Goal: Information Seeking & Learning: Learn about a topic

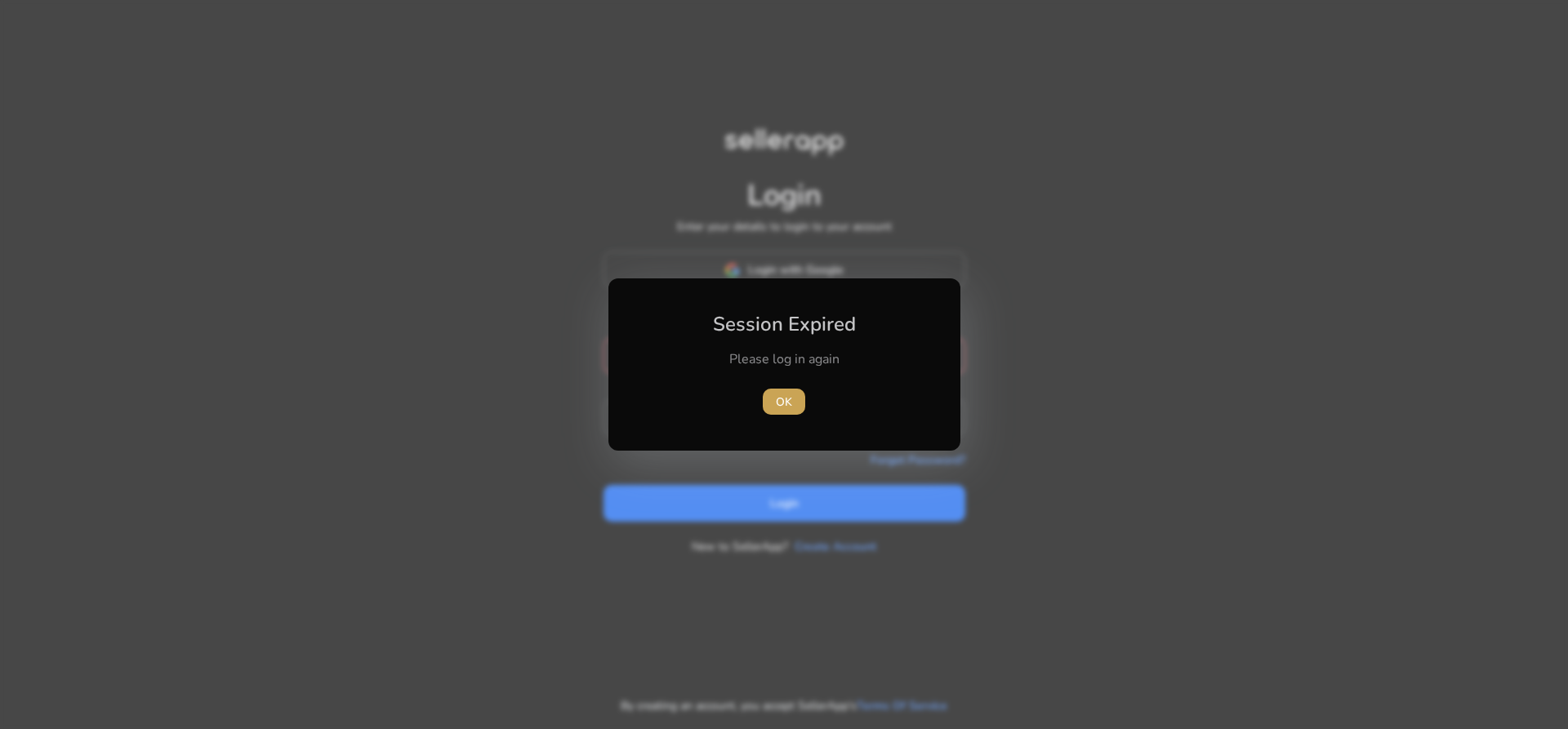
click at [777, 402] on span "OK" at bounding box center [784, 402] width 16 height 17
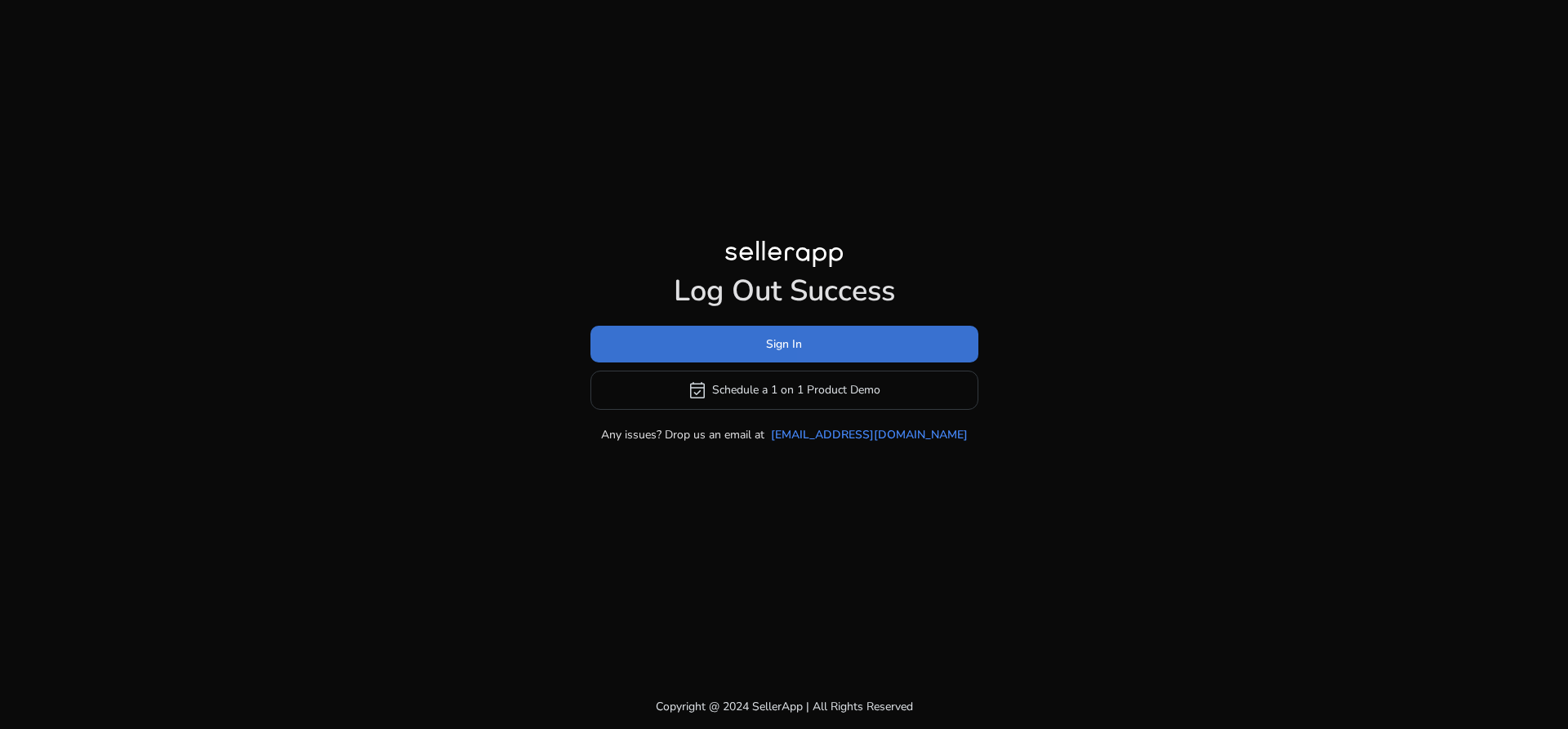
click at [852, 348] on span at bounding box center [784, 344] width 388 height 40
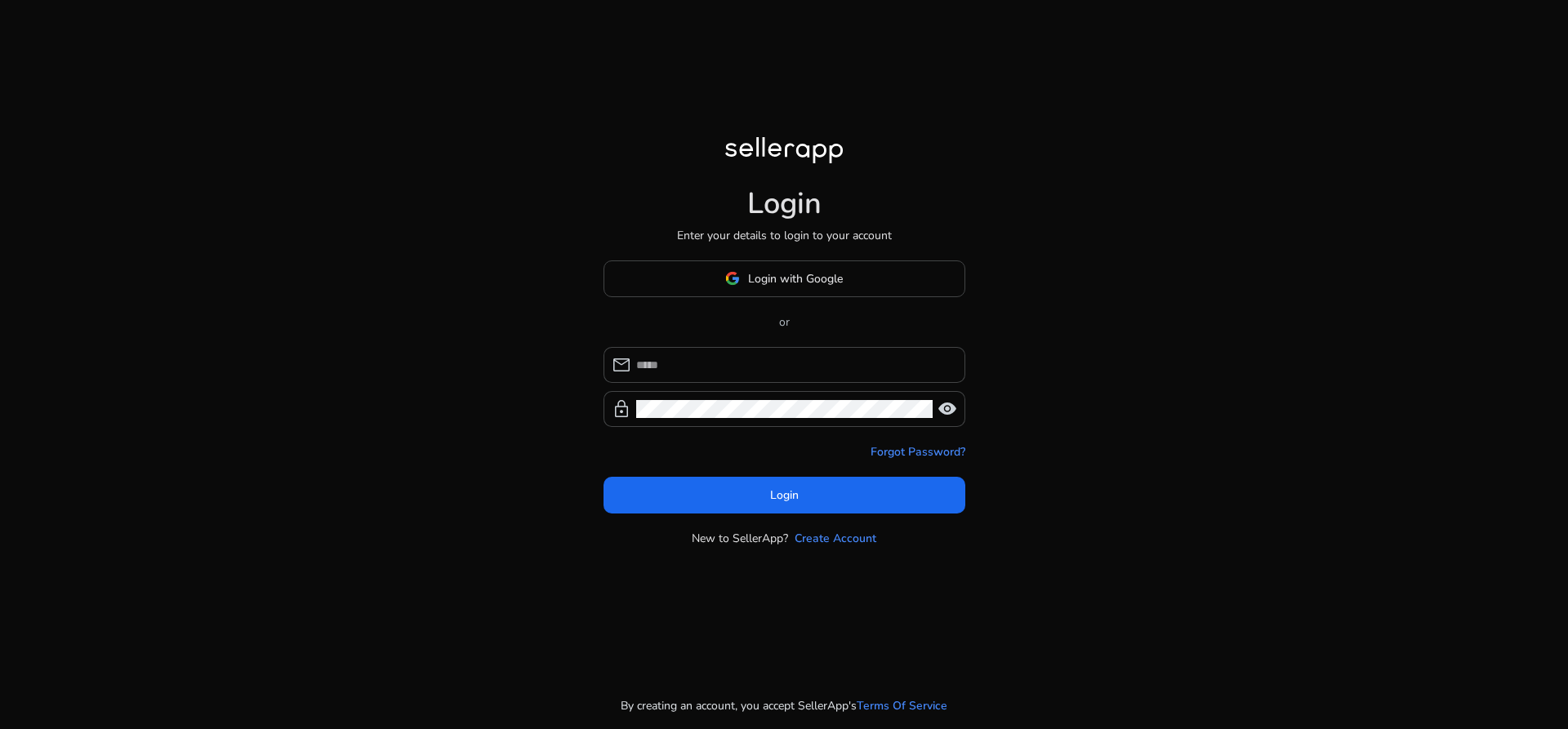
type input "**********"
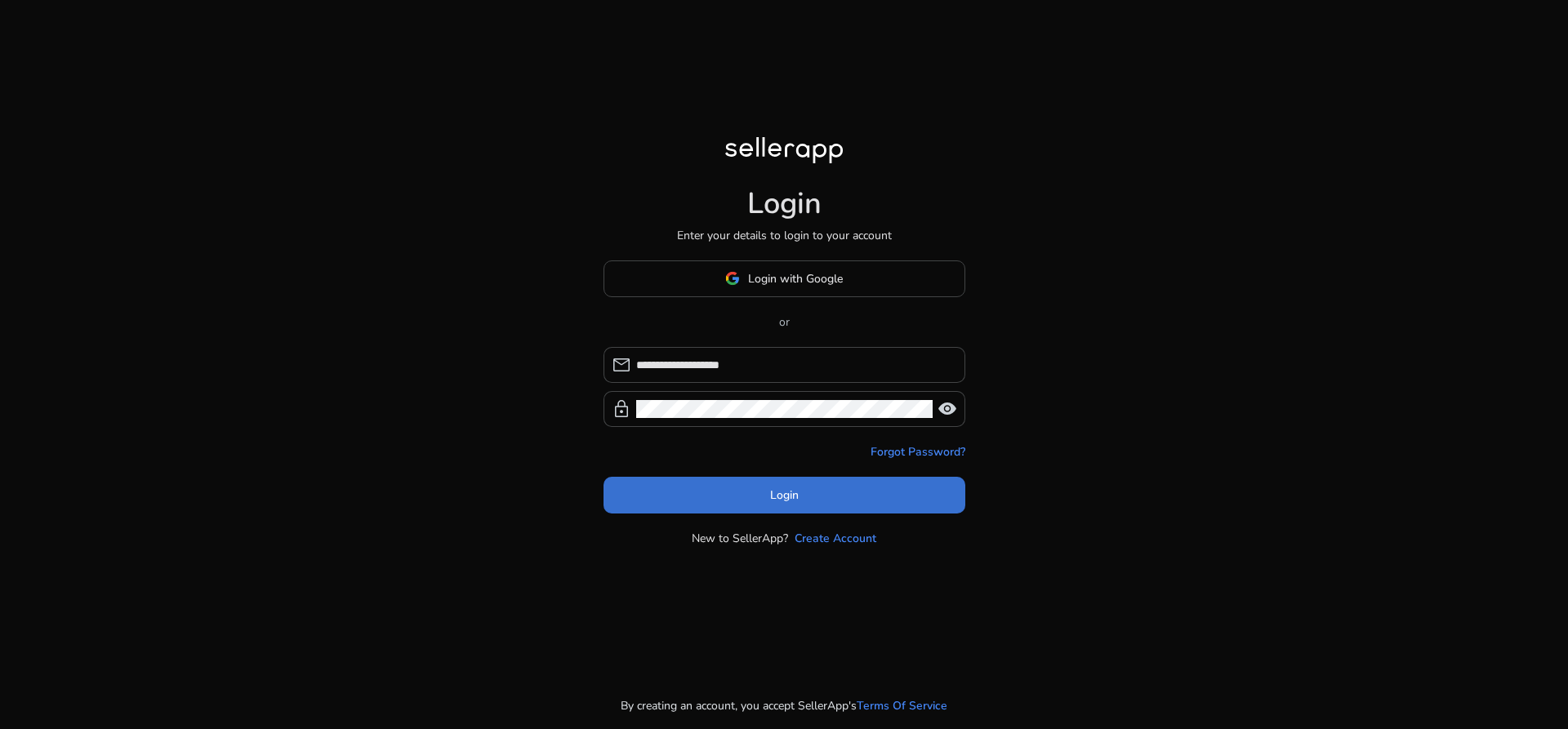
click at [821, 488] on span at bounding box center [784, 495] width 362 height 40
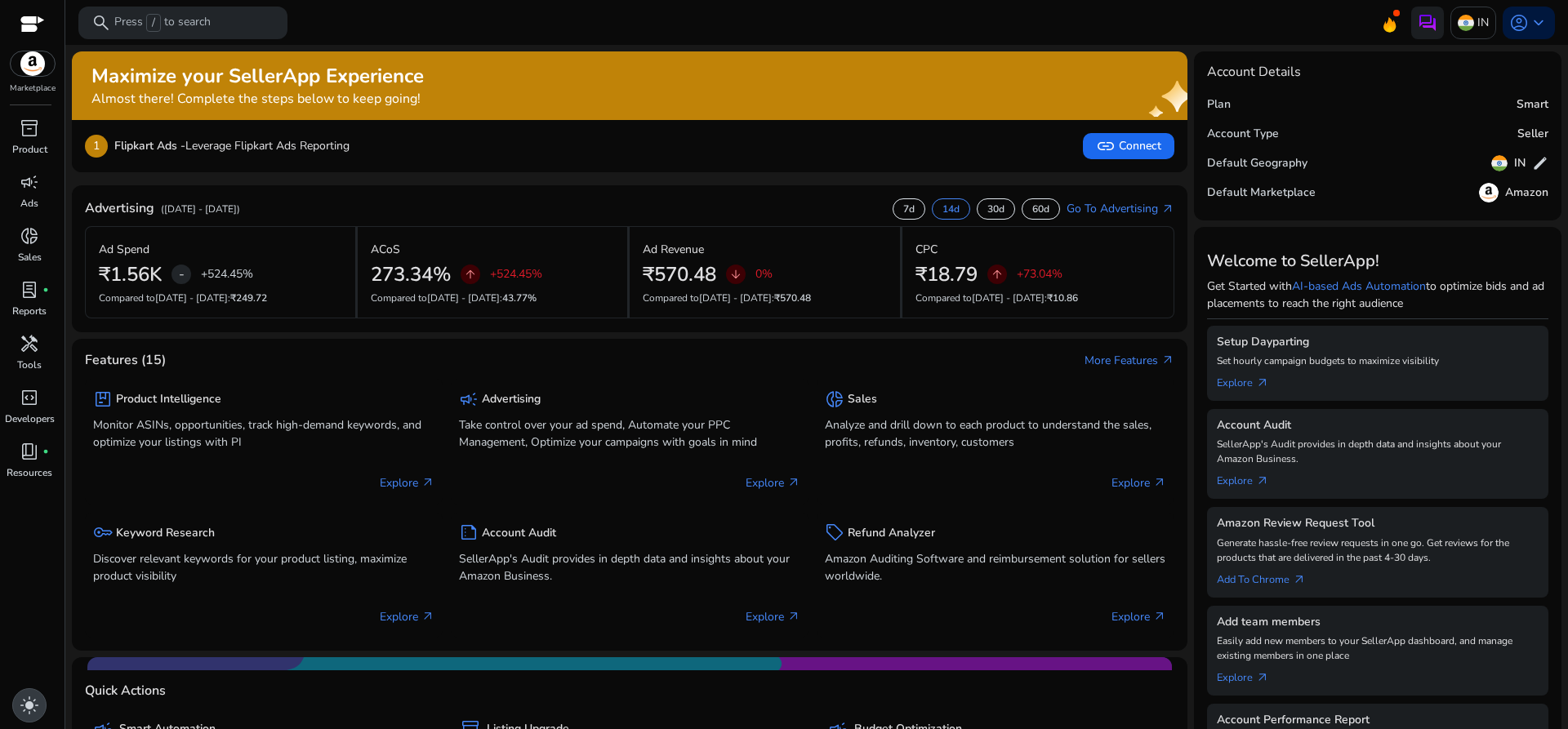
click at [31, 696] on span "light_mode" at bounding box center [29, 705] width 20 height 20
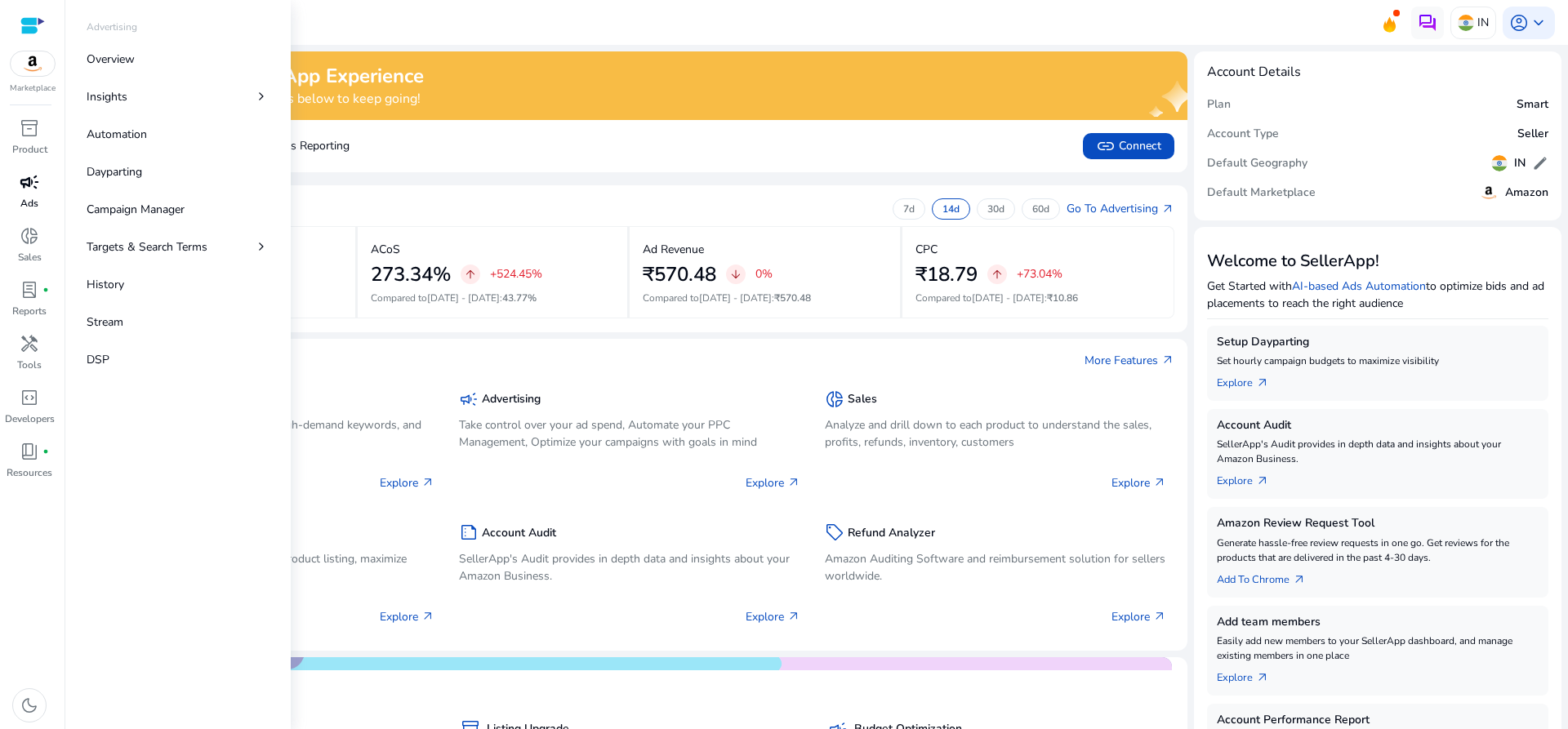
click at [23, 206] on p "Ads" at bounding box center [29, 203] width 18 height 15
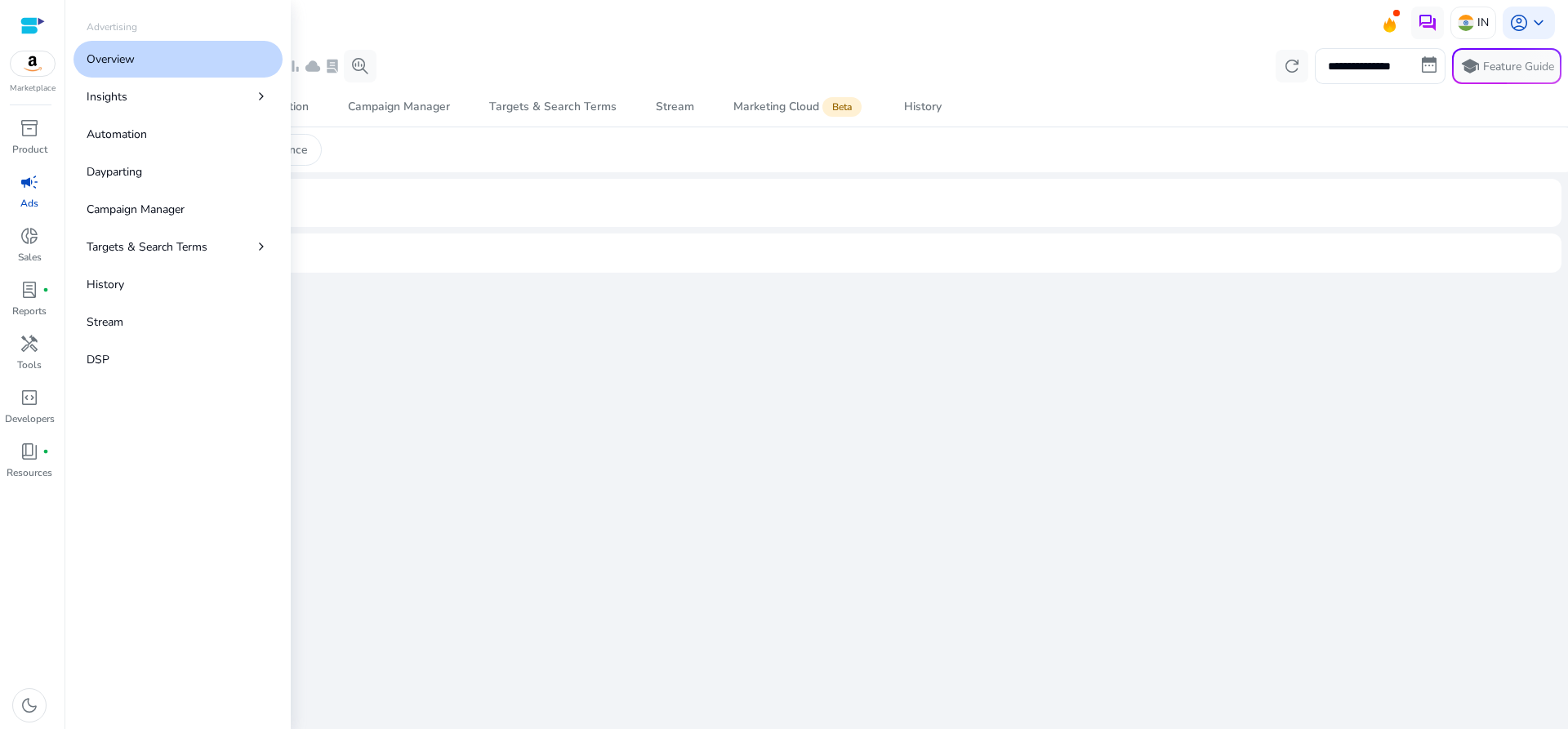
click at [122, 63] on p "Overview" at bounding box center [110, 59] width 48 height 17
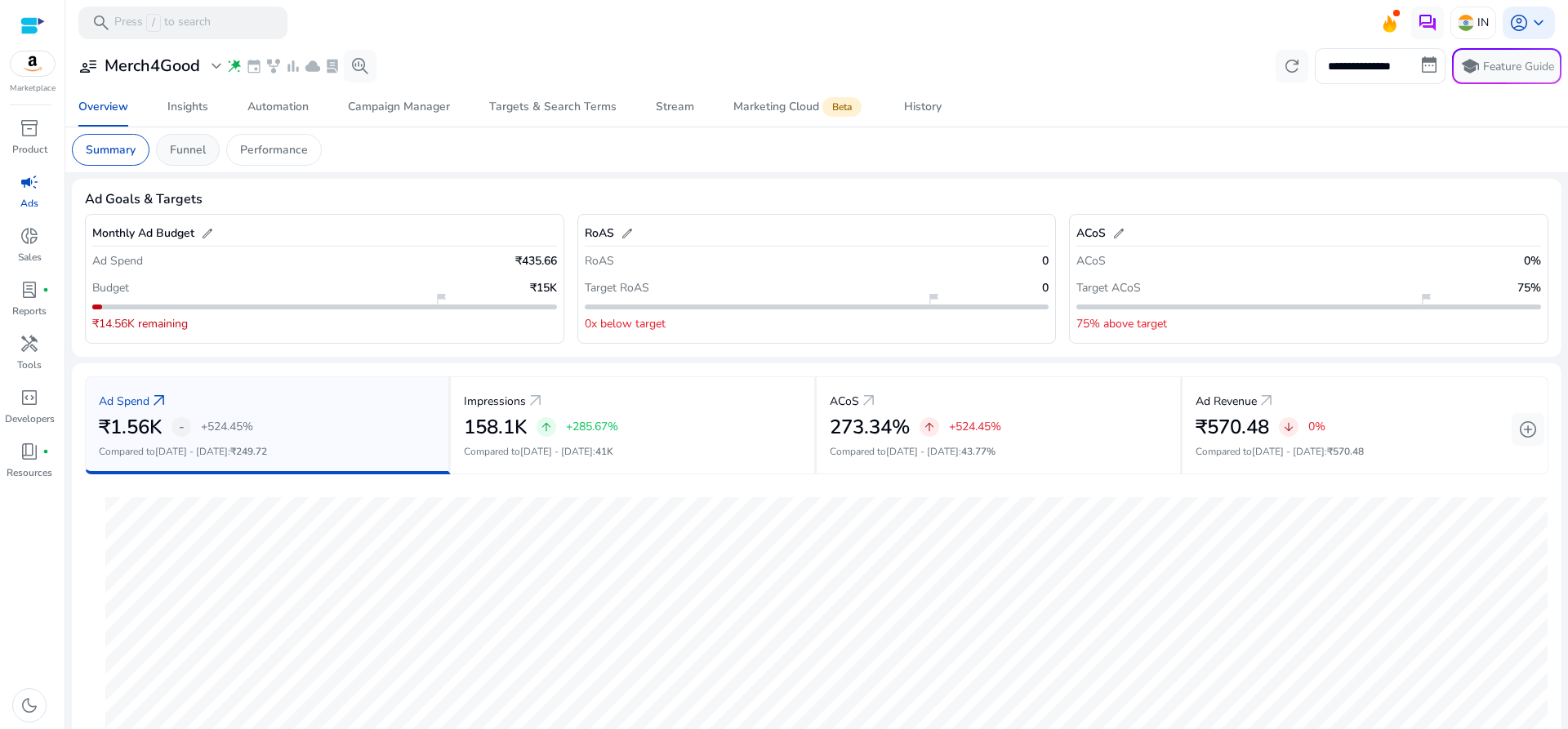
click at [202, 148] on p "Funnel" at bounding box center [187, 150] width 36 height 17
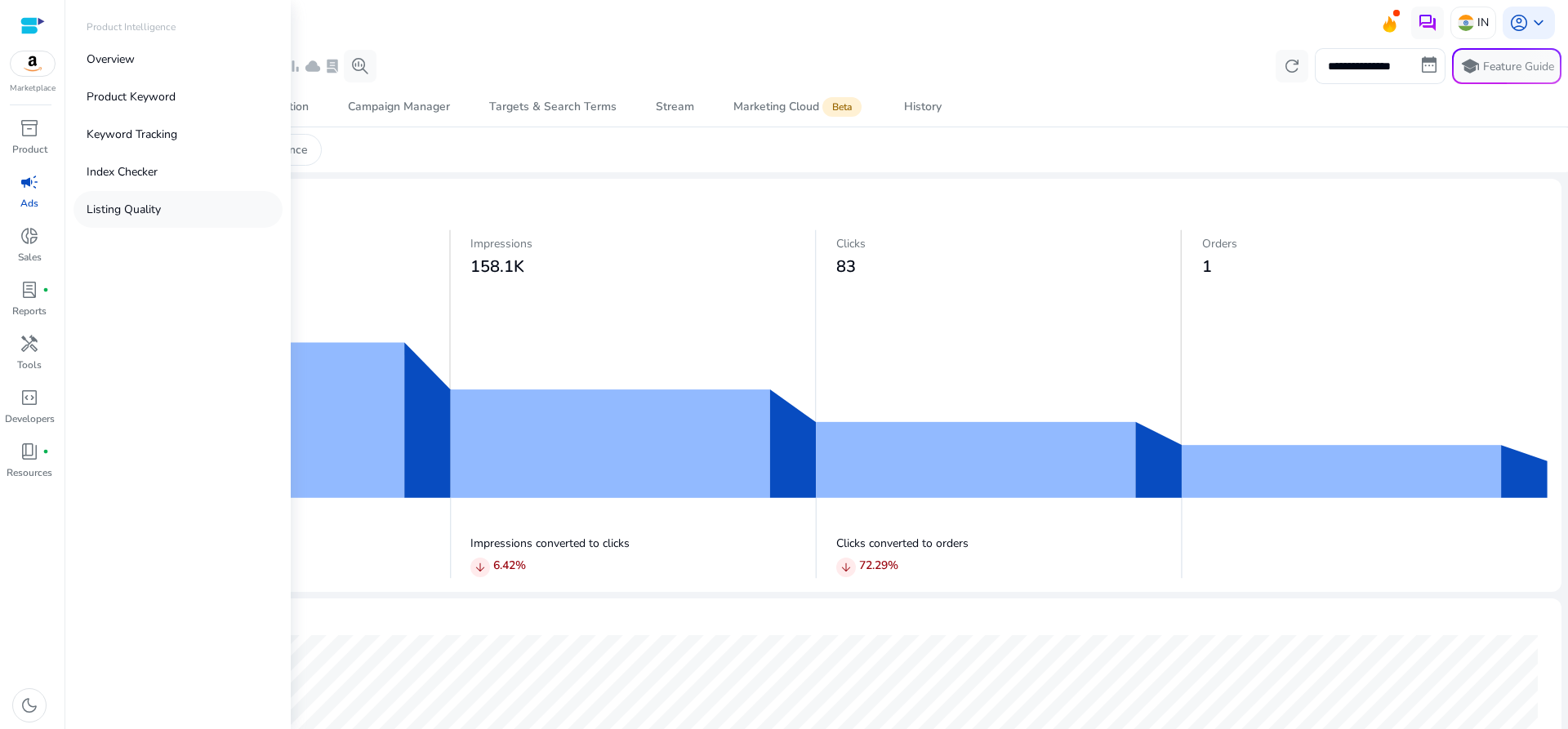
click at [123, 217] on p "Listing Quality" at bounding box center [123, 209] width 74 height 17
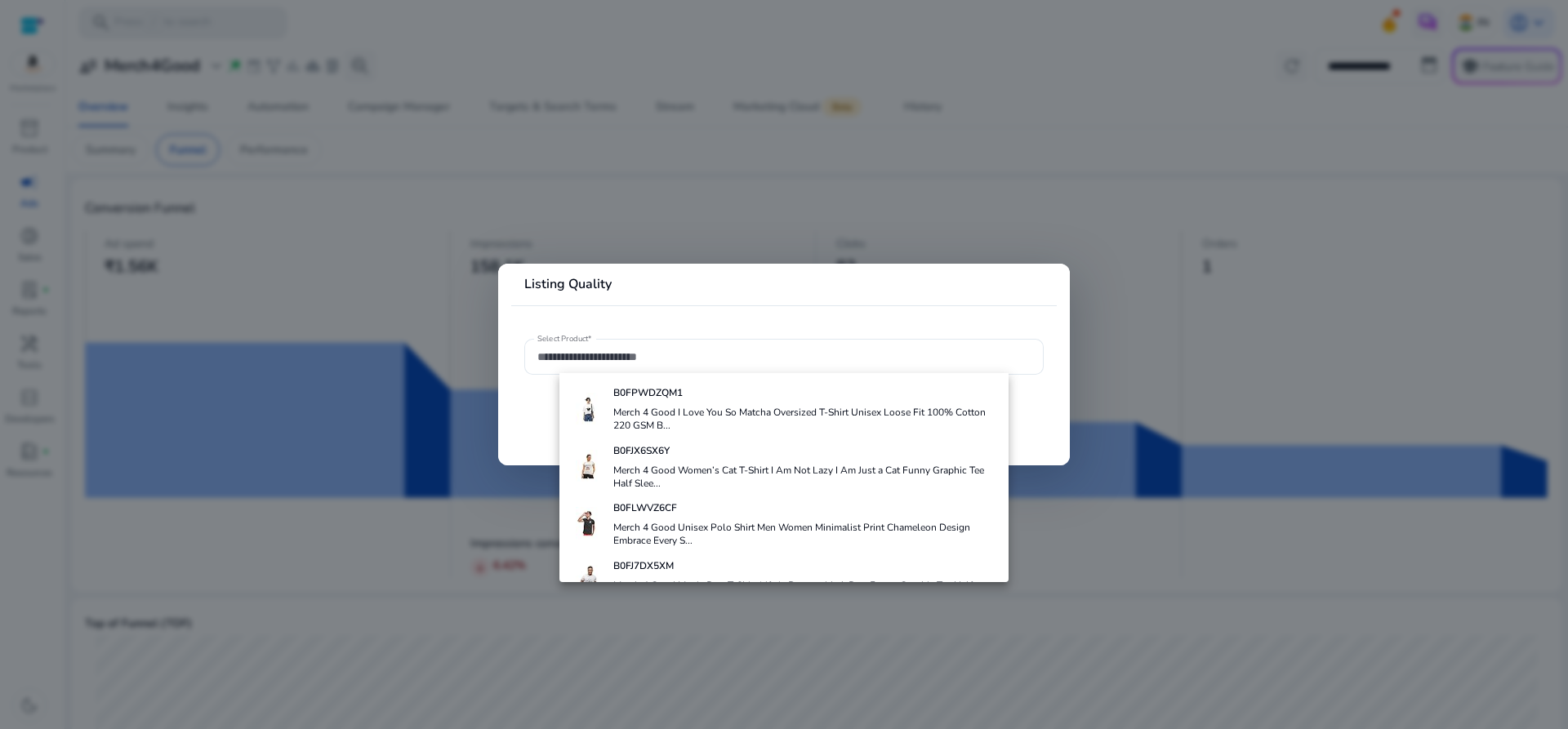
click at [639, 278] on mat-card-header "Listing Quality" at bounding box center [784, 291] width 545 height 28
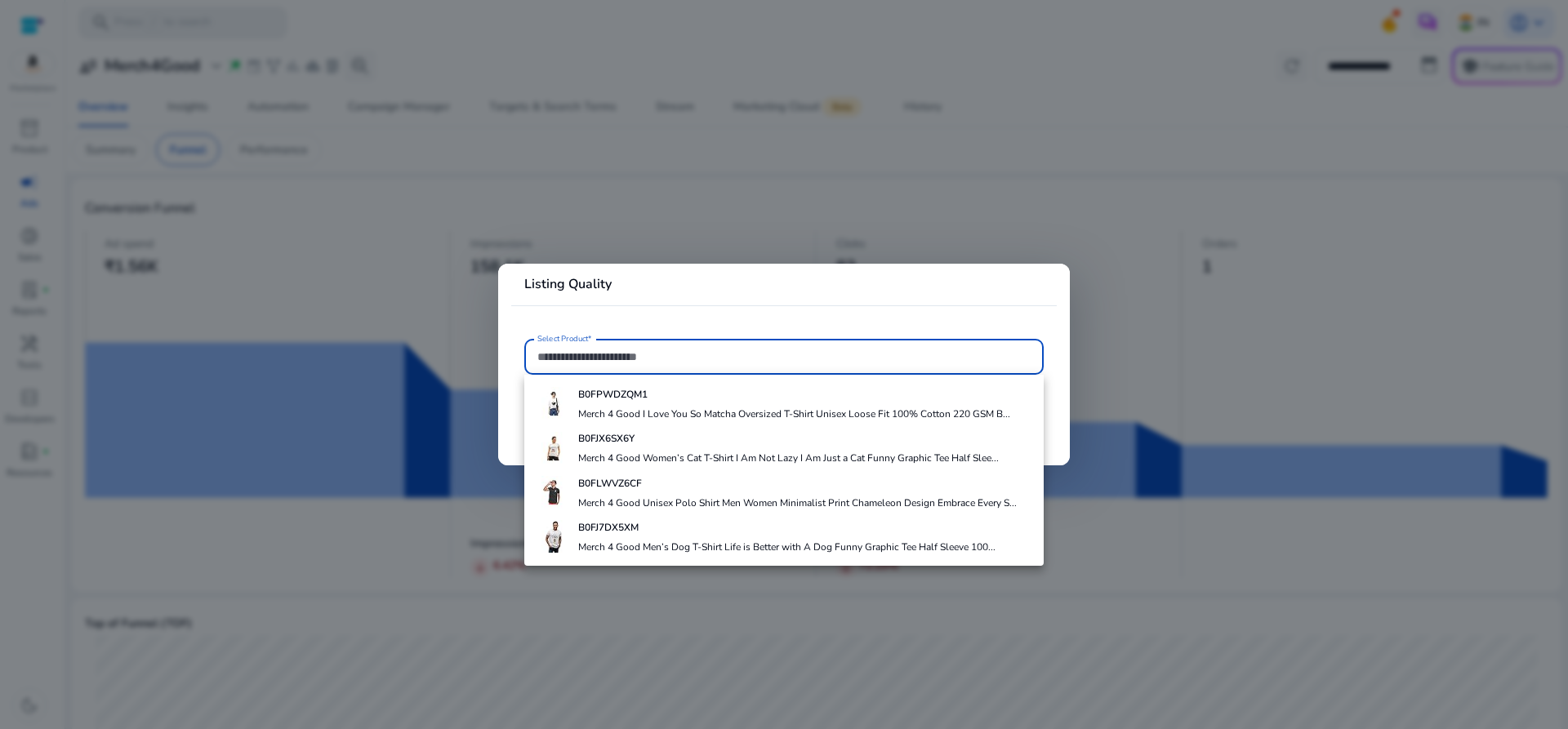
click at [606, 351] on input "Select Product*" at bounding box center [784, 356] width 493 height 18
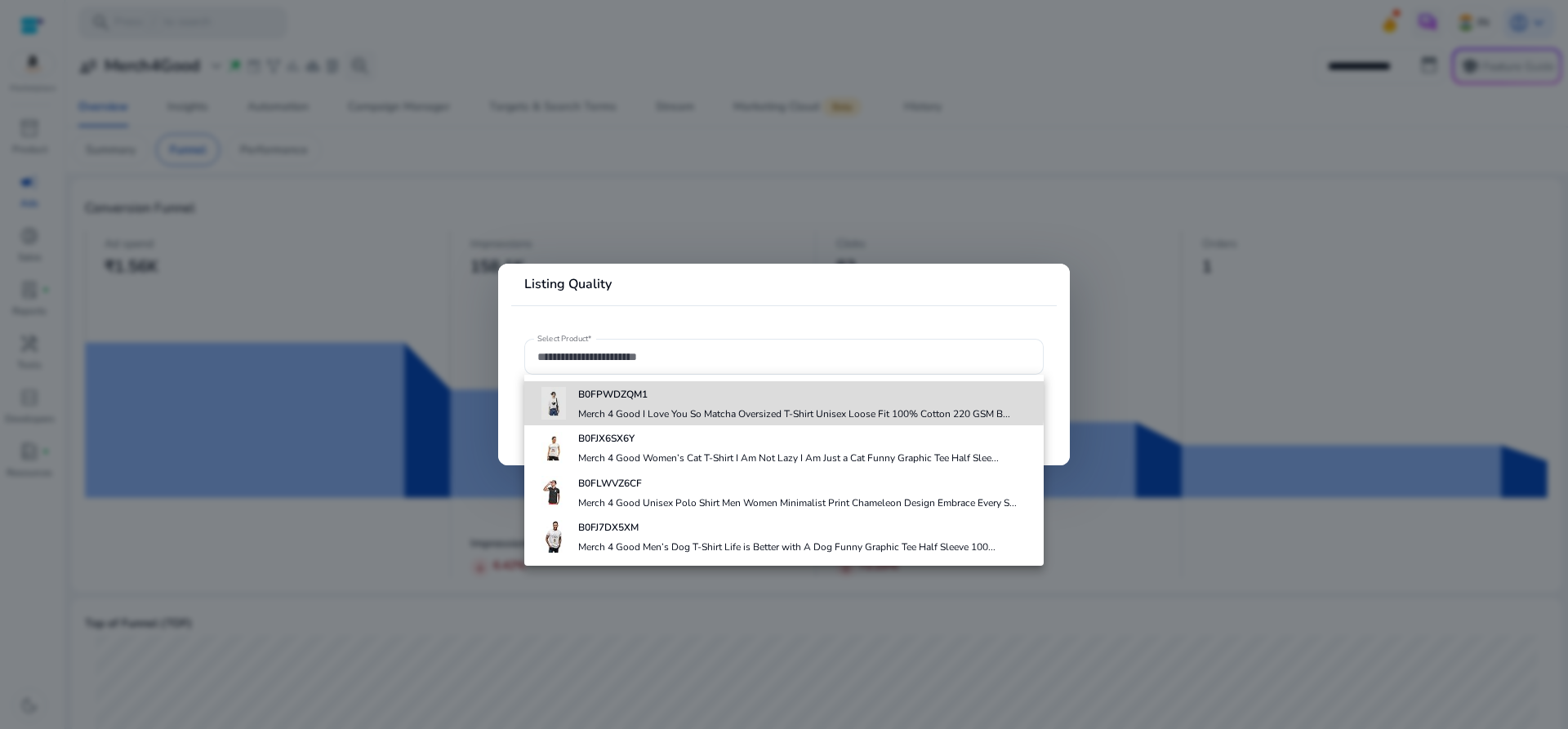
click at [624, 396] on b "B0FPWDZQM1" at bounding box center [613, 395] width 70 height 13
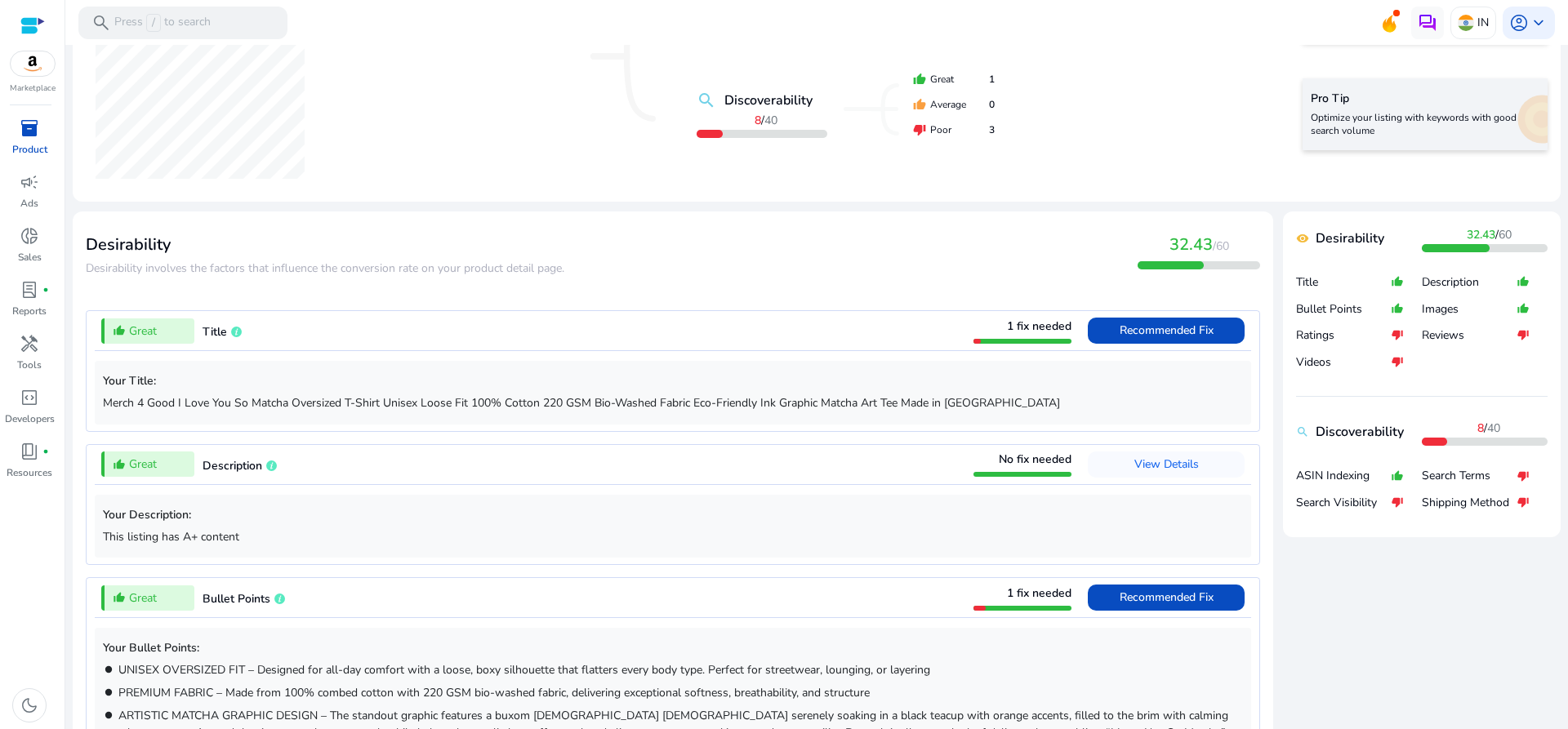
scroll to position [458, 0]
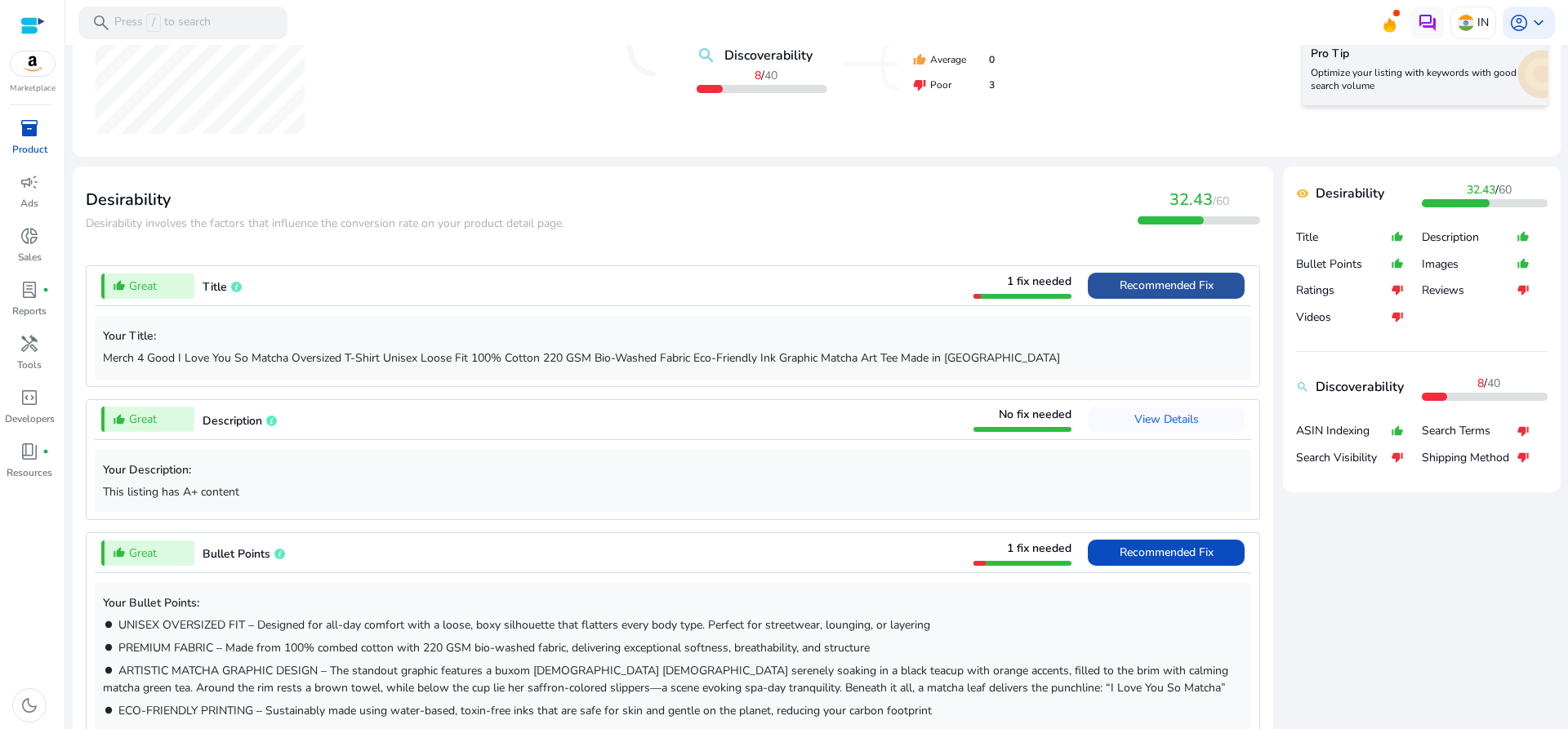
click at [1120, 289] on span "Recommended Fix" at bounding box center [1167, 285] width 94 height 15
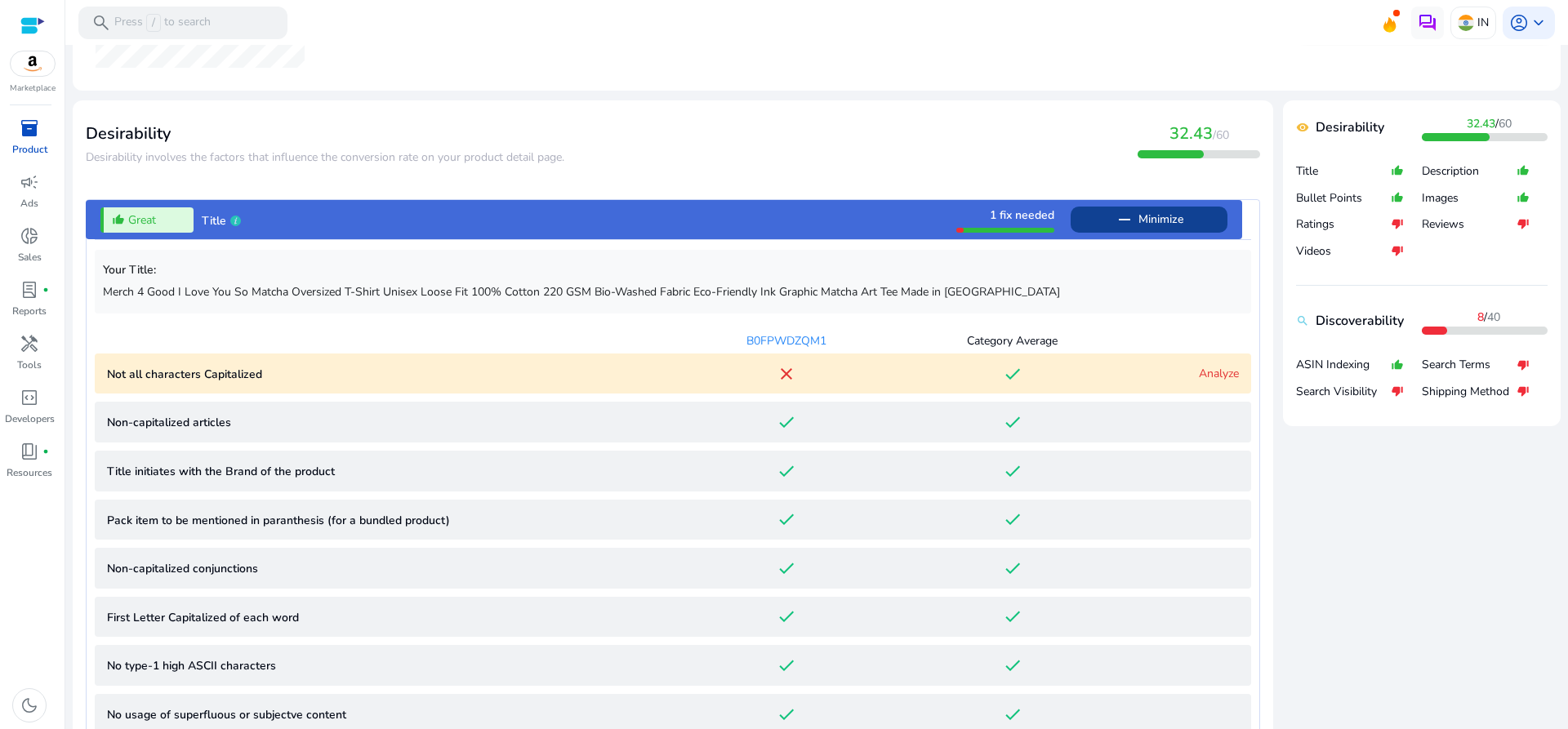
scroll to position [481, 0]
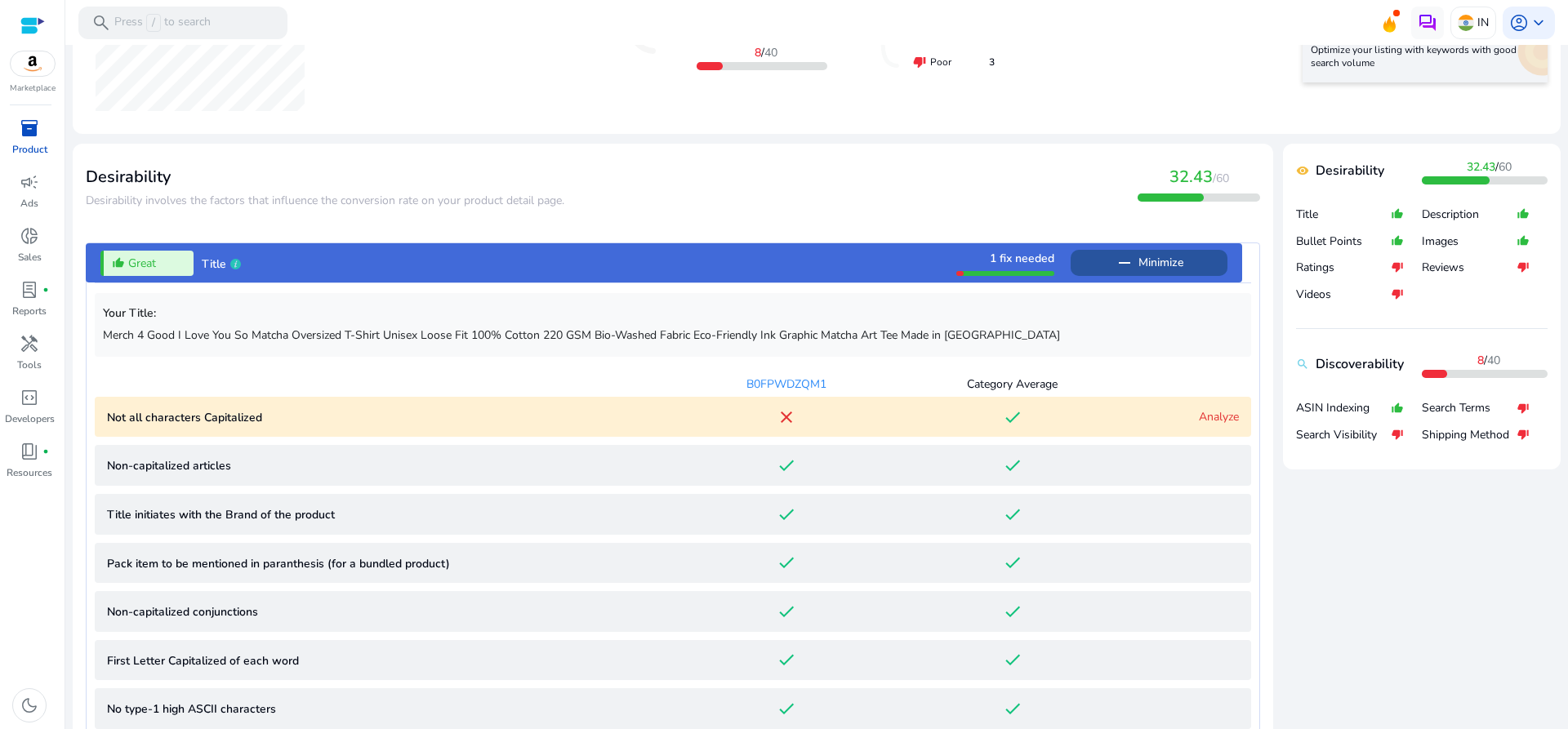
click at [1071, 250] on span at bounding box center [1149, 263] width 156 height 40
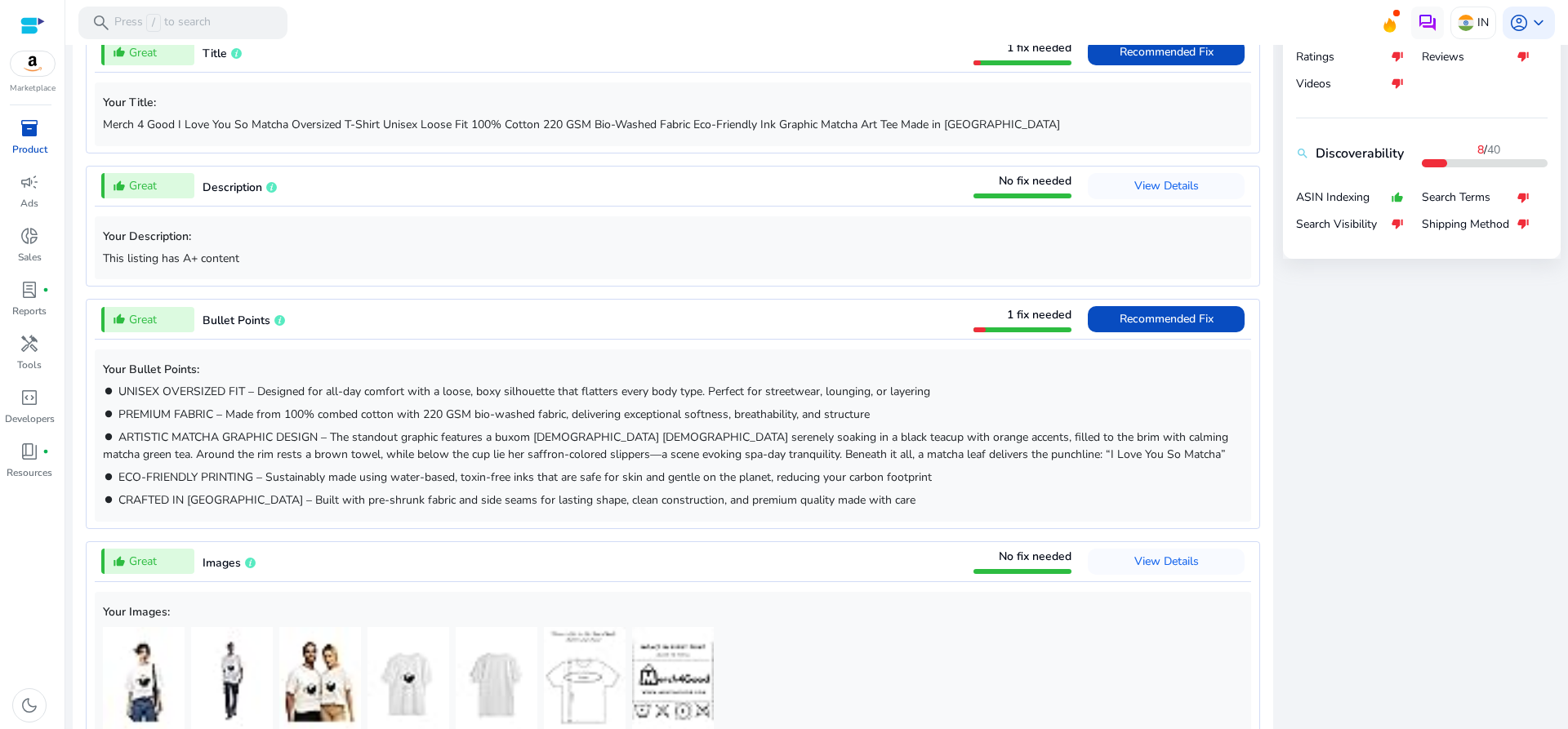
scroll to position [697, 0]
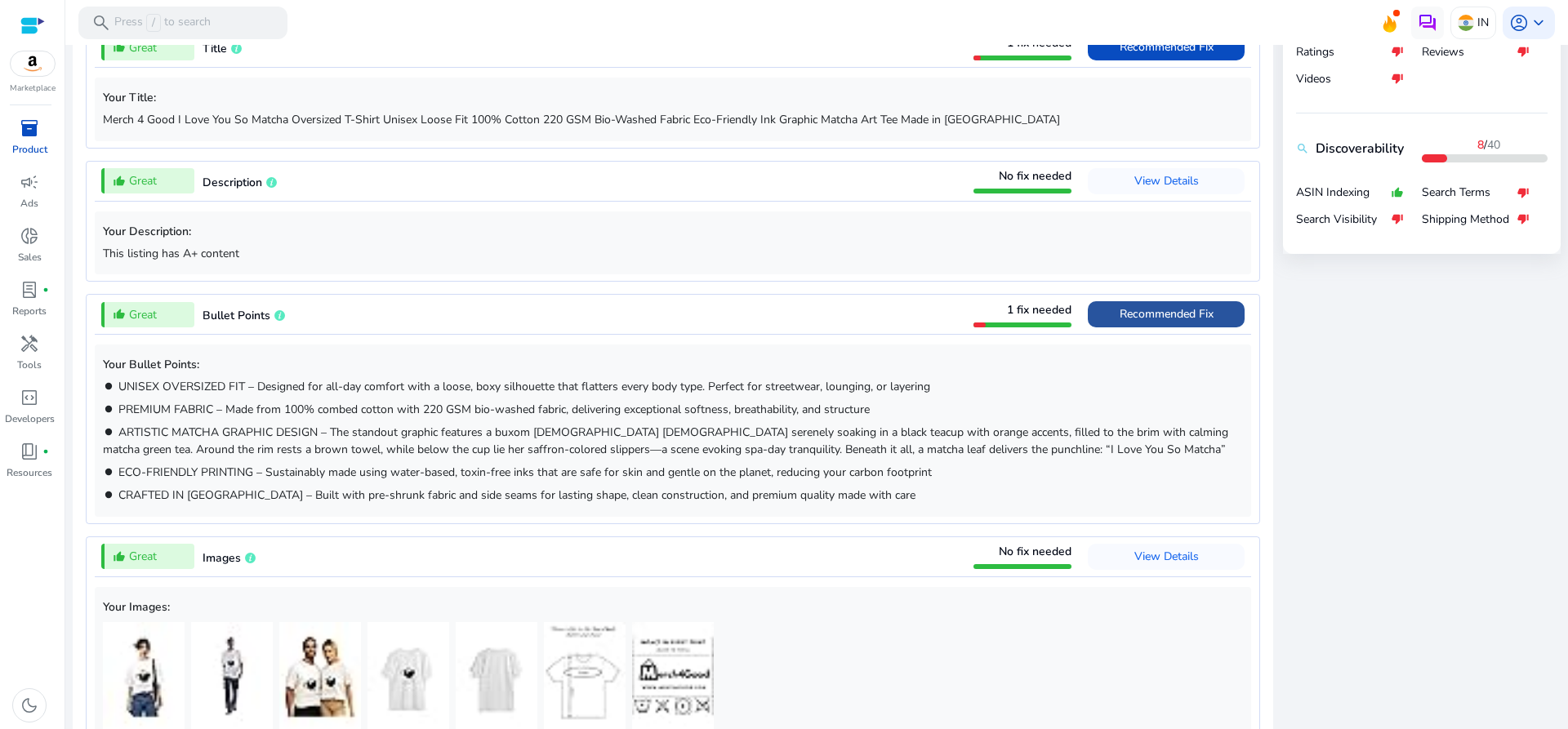
click at [1154, 310] on span "Recommended Fix" at bounding box center [1167, 314] width 94 height 15
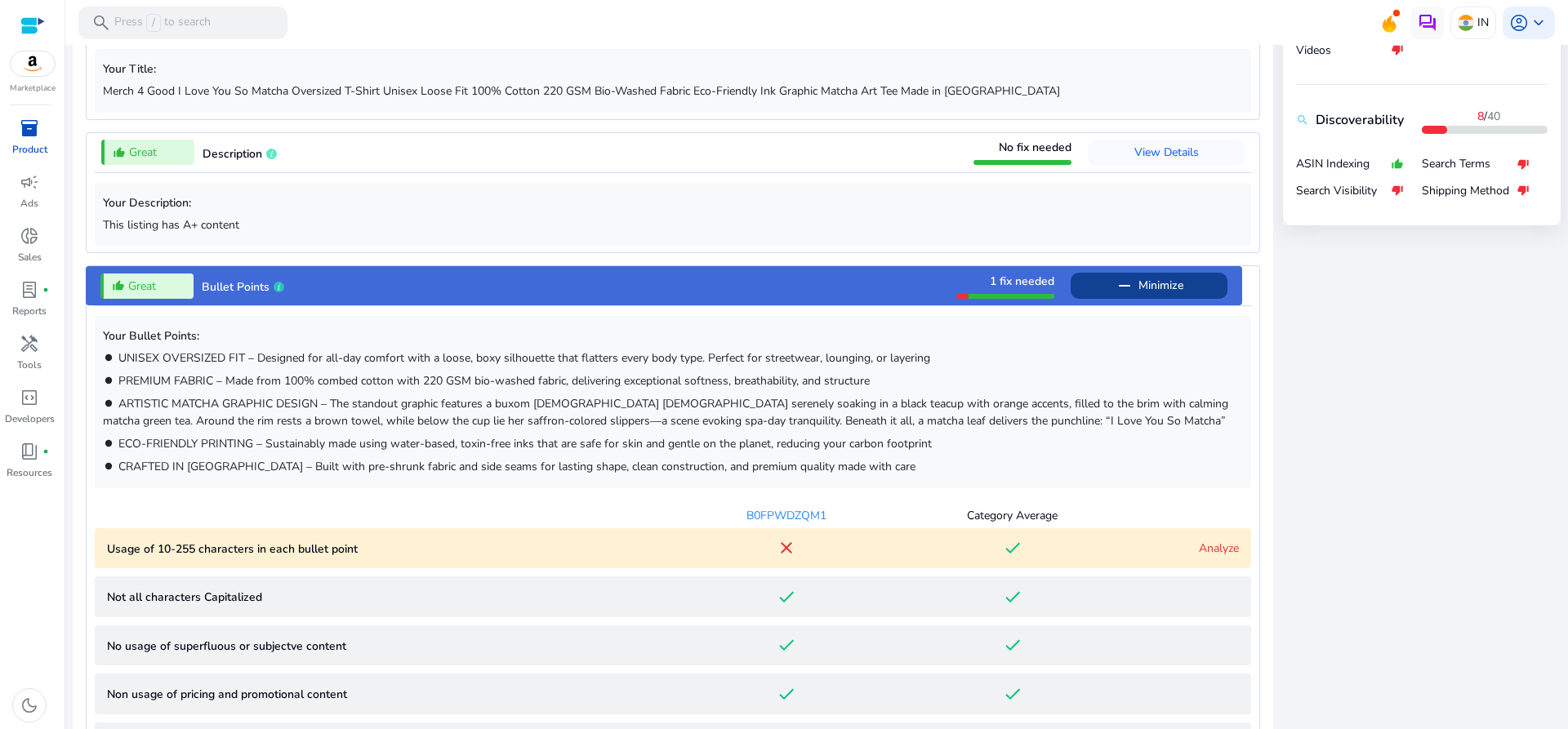
scroll to position [721, 0]
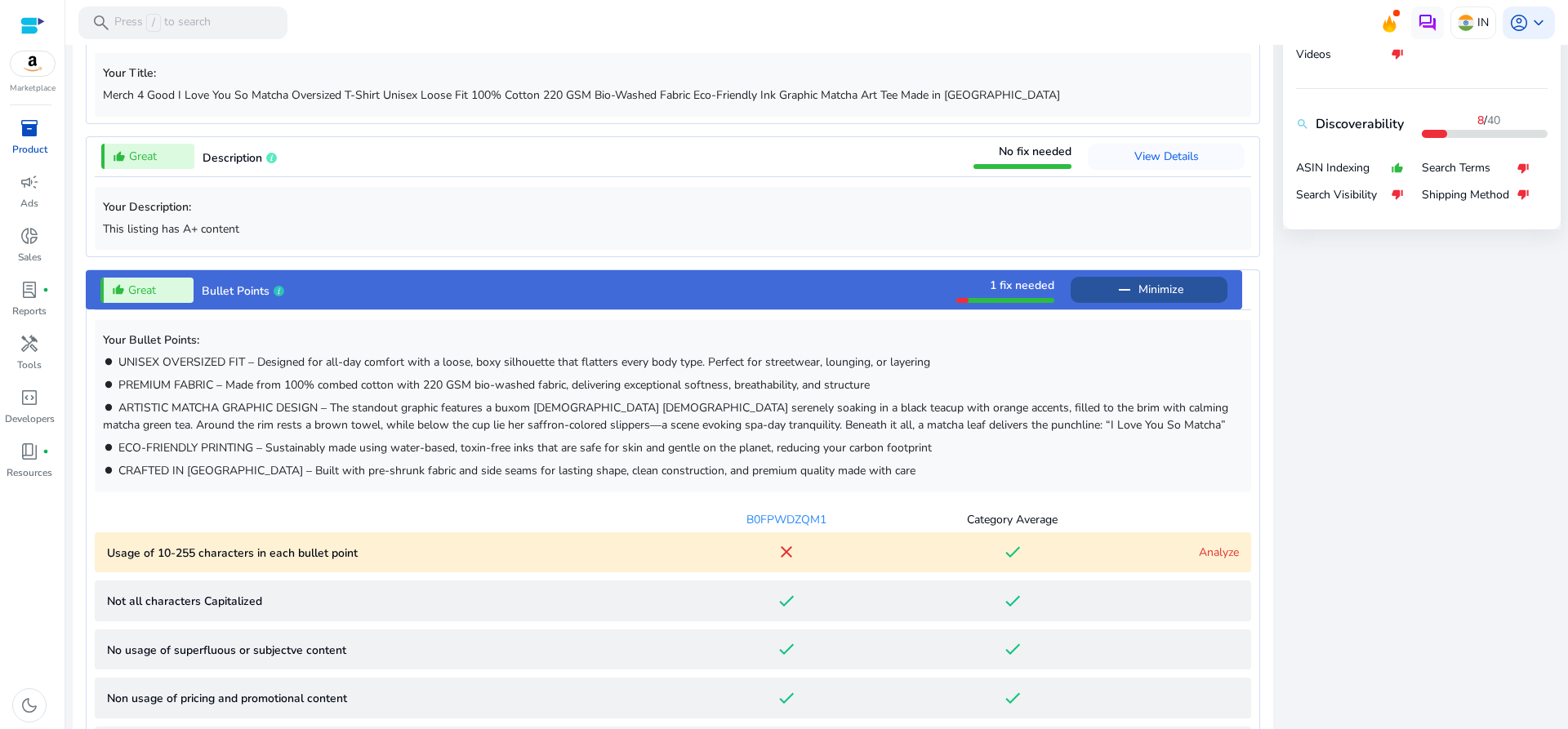
click at [1148, 300] on span "Minimize" at bounding box center [1161, 290] width 45 height 26
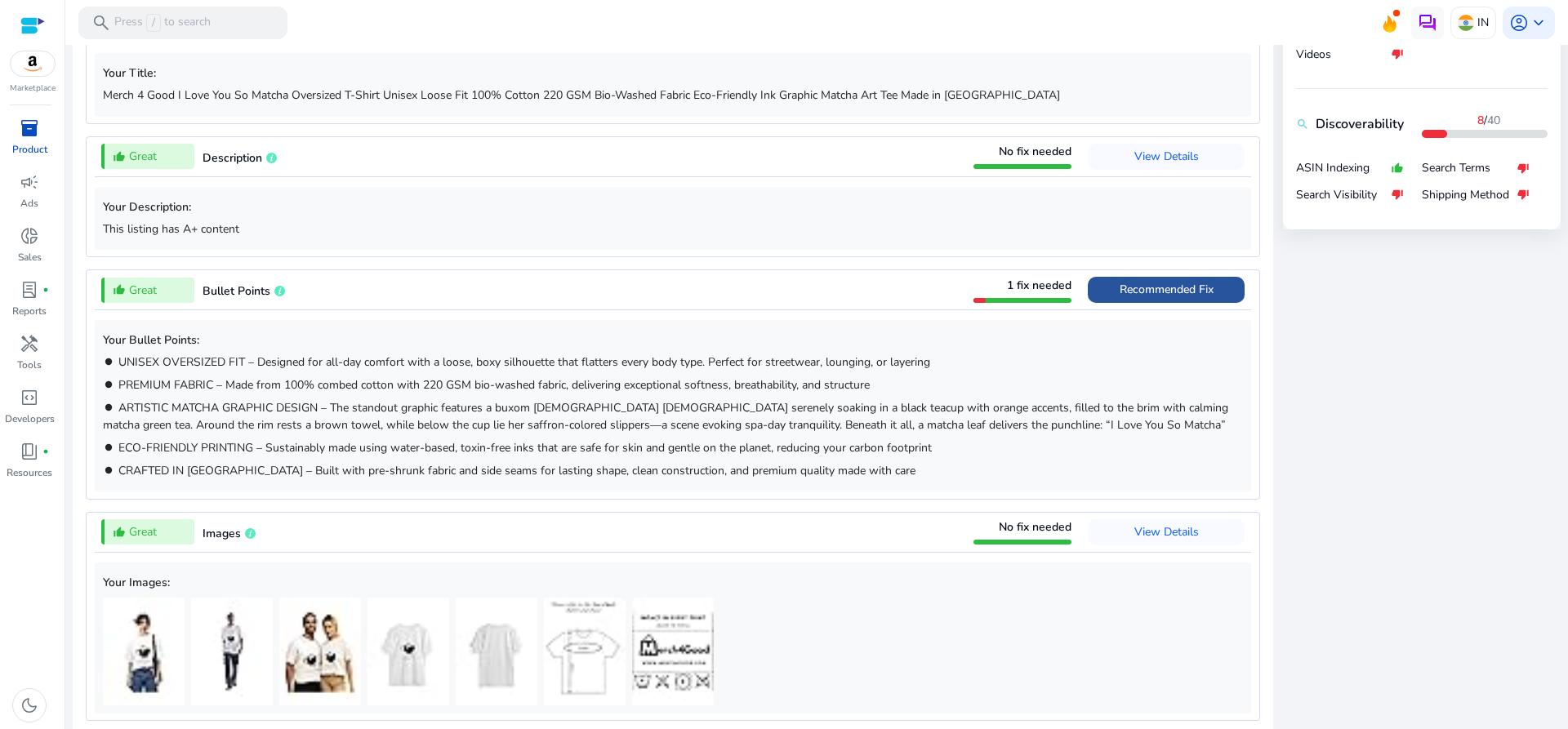
click at [1148, 300] on span "Recommended Fix" at bounding box center [1167, 290] width 94 height 26
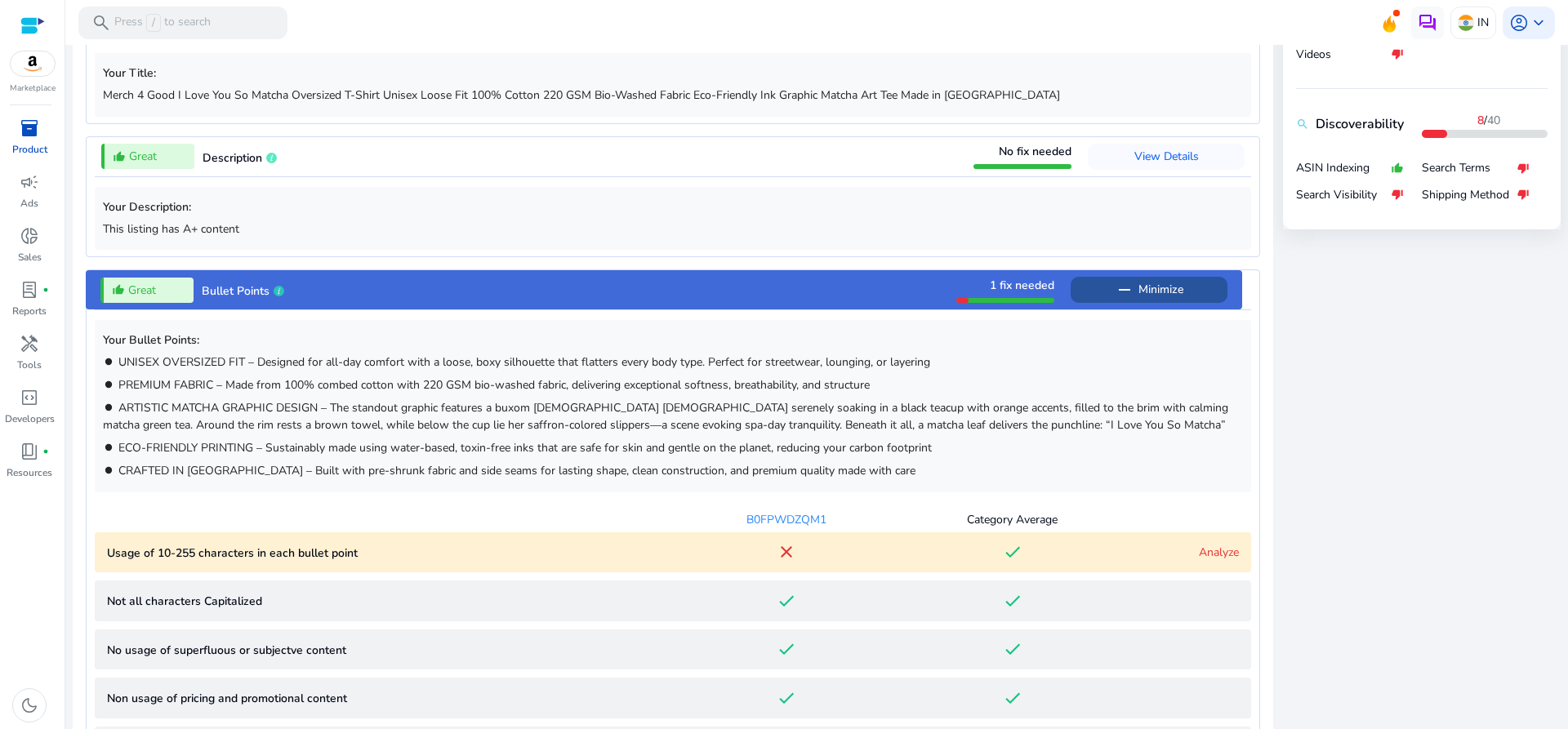
click at [1157, 300] on span "Minimize" at bounding box center [1161, 290] width 45 height 26
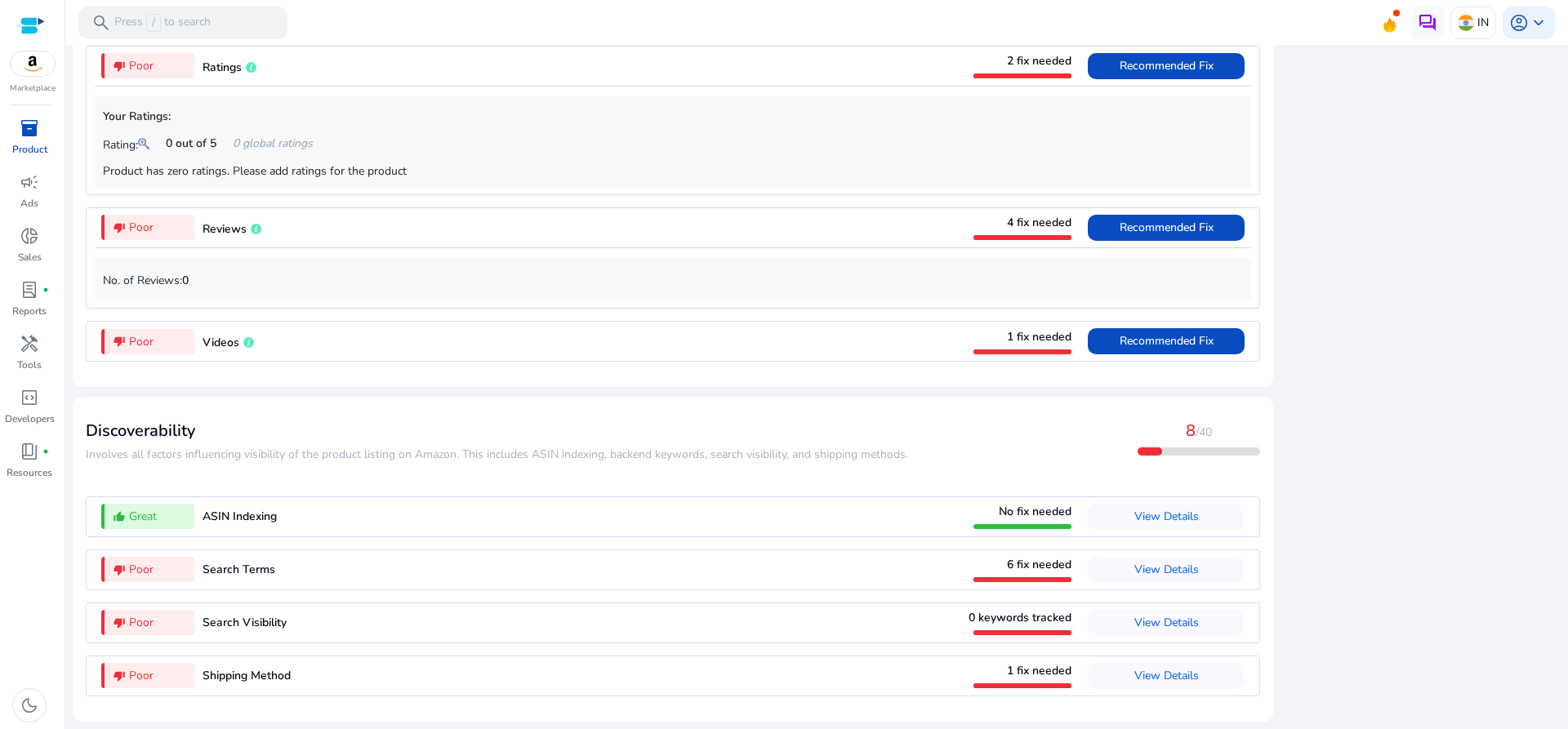
scroll to position [1430, 0]
click at [1151, 336] on span "Recommended Fix" at bounding box center [1167, 341] width 94 height 15
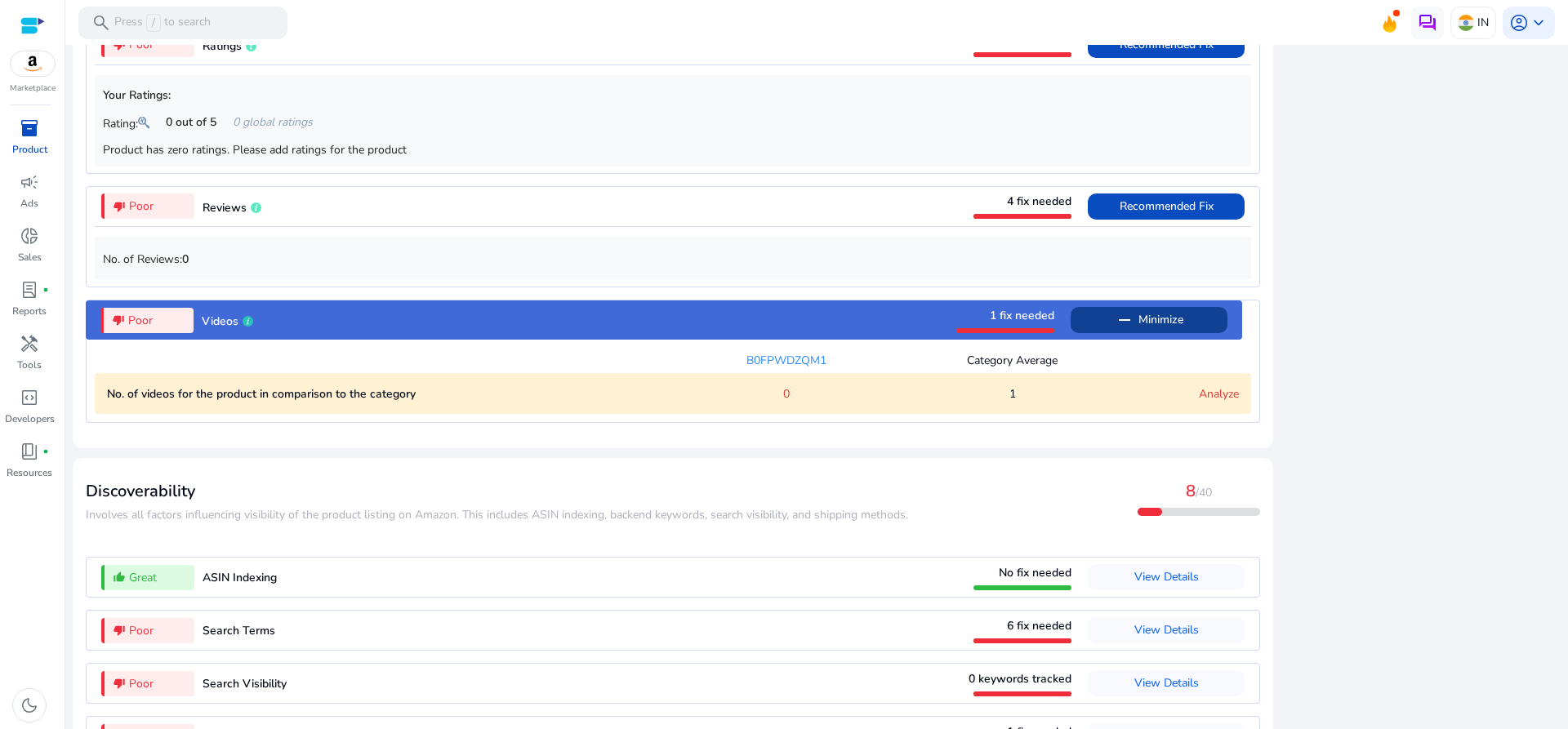
scroll to position [1466, 0]
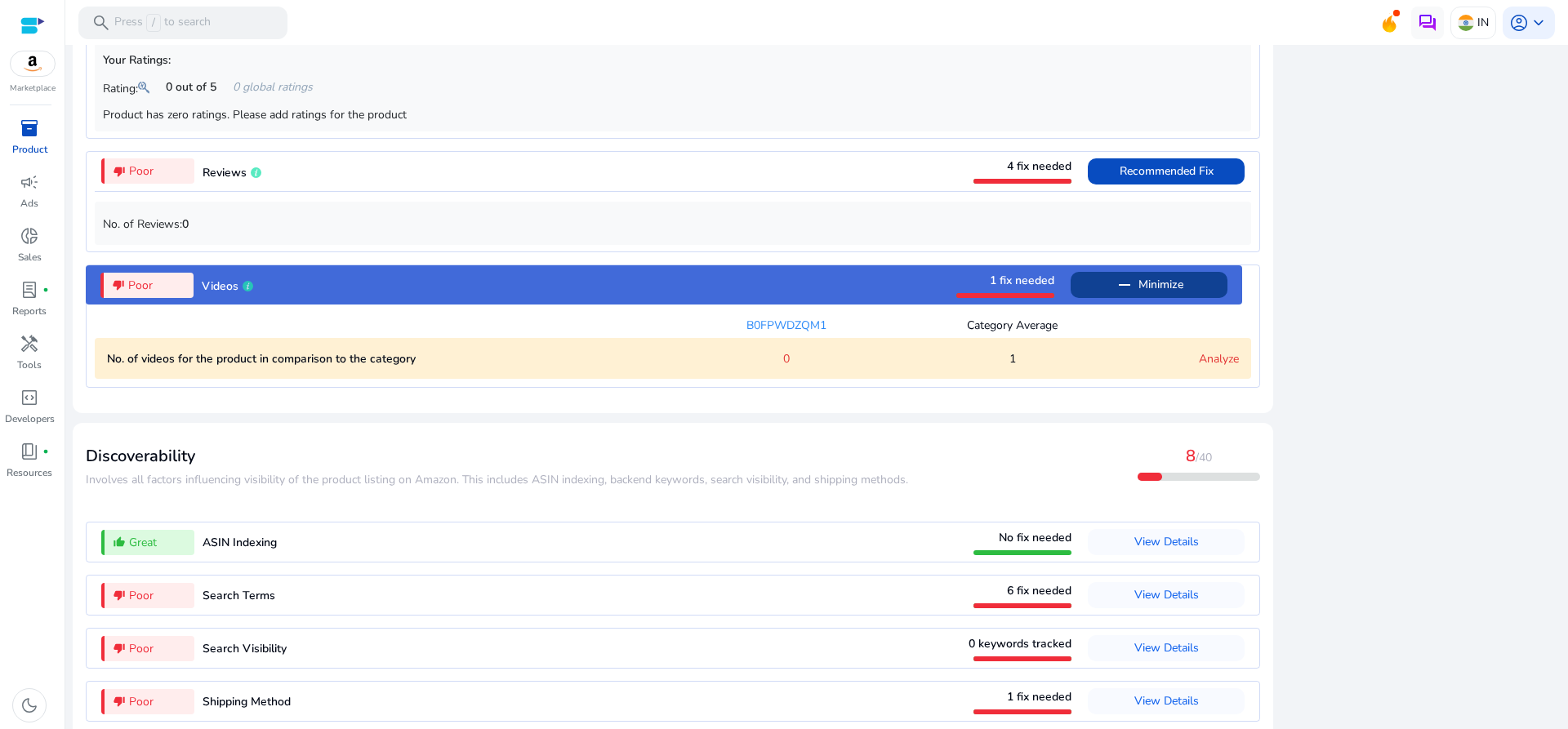
click at [1151, 336] on div "B0FPWDZQM1 Category Average" at bounding box center [673, 321] width 1156 height 34
click at [1146, 298] on span "Minimize" at bounding box center [1161, 285] width 45 height 26
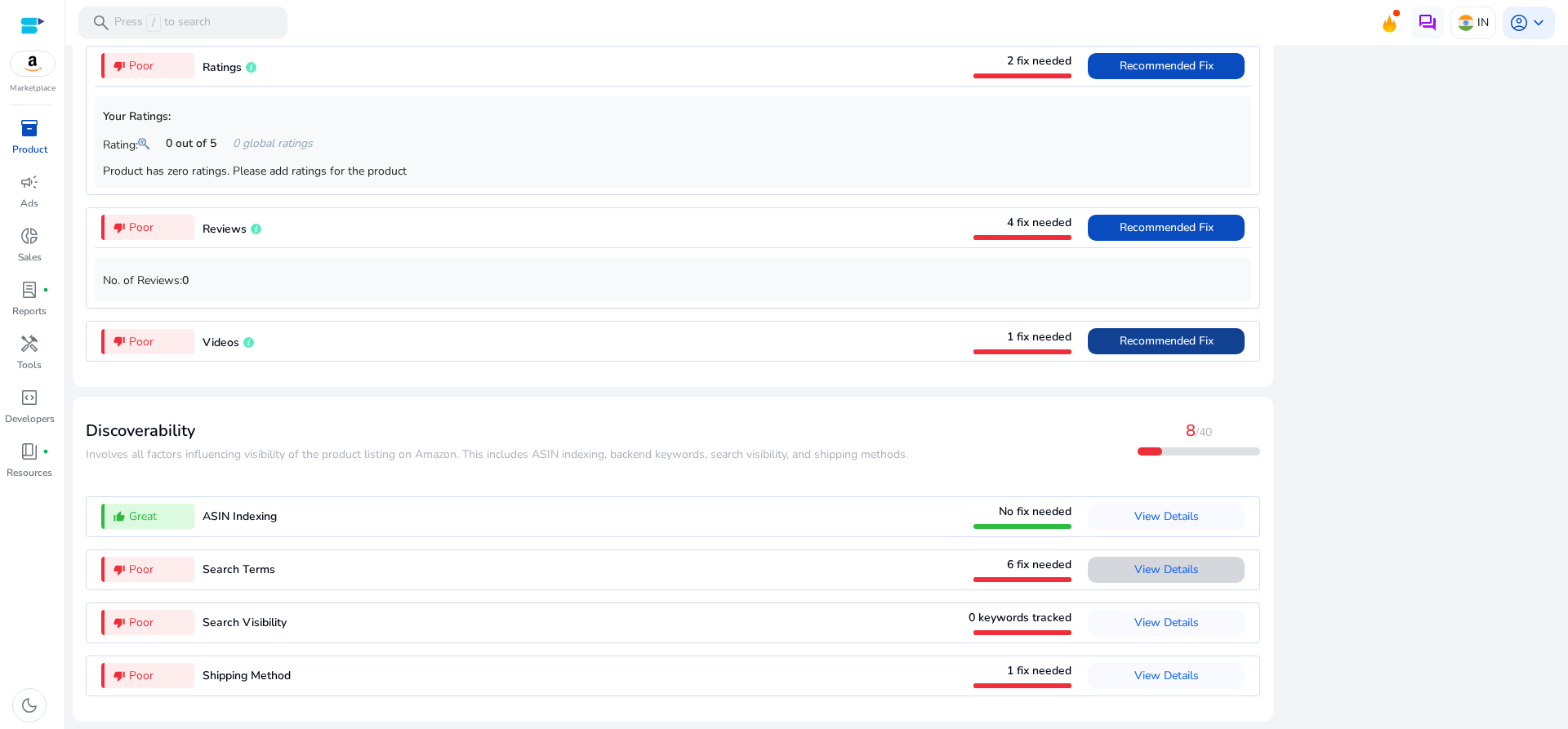
click at [1158, 562] on span "View Details" at bounding box center [1166, 570] width 64 height 15
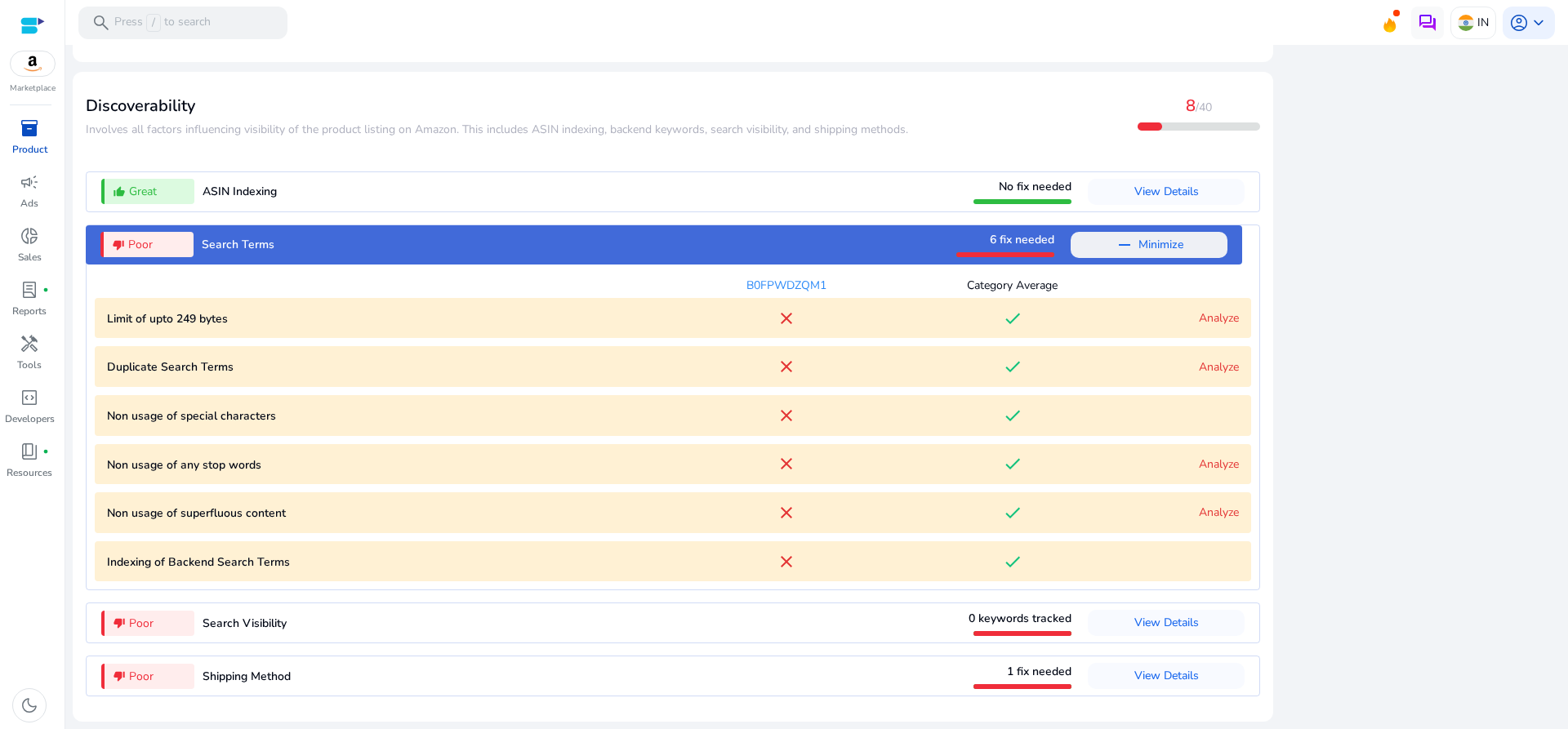
scroll to position [1755, 0]
click at [1203, 364] on link "Analyze" at bounding box center [1219, 367] width 40 height 15
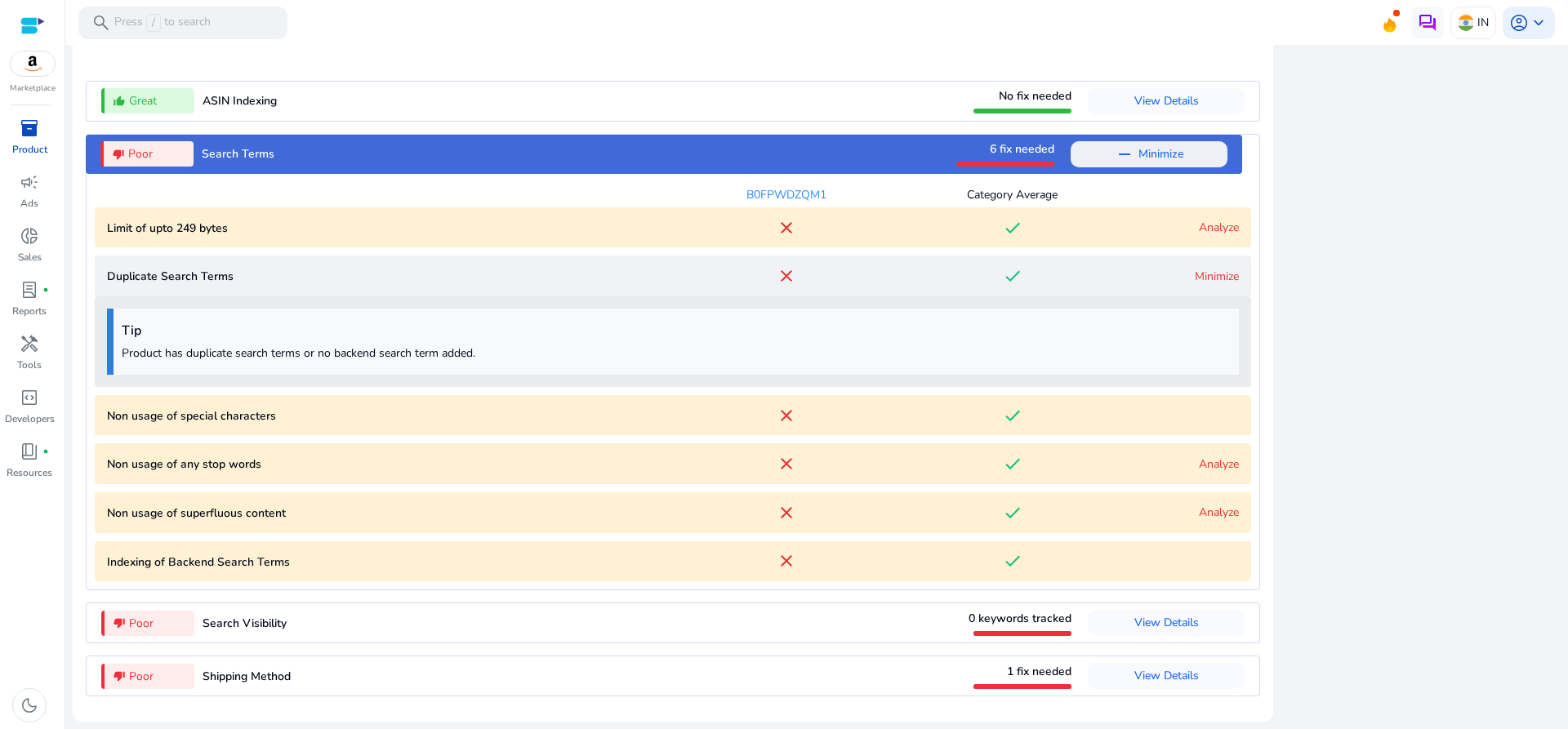
scroll to position [1846, 0]
click at [1195, 280] on link "Minimize" at bounding box center [1217, 276] width 44 height 15
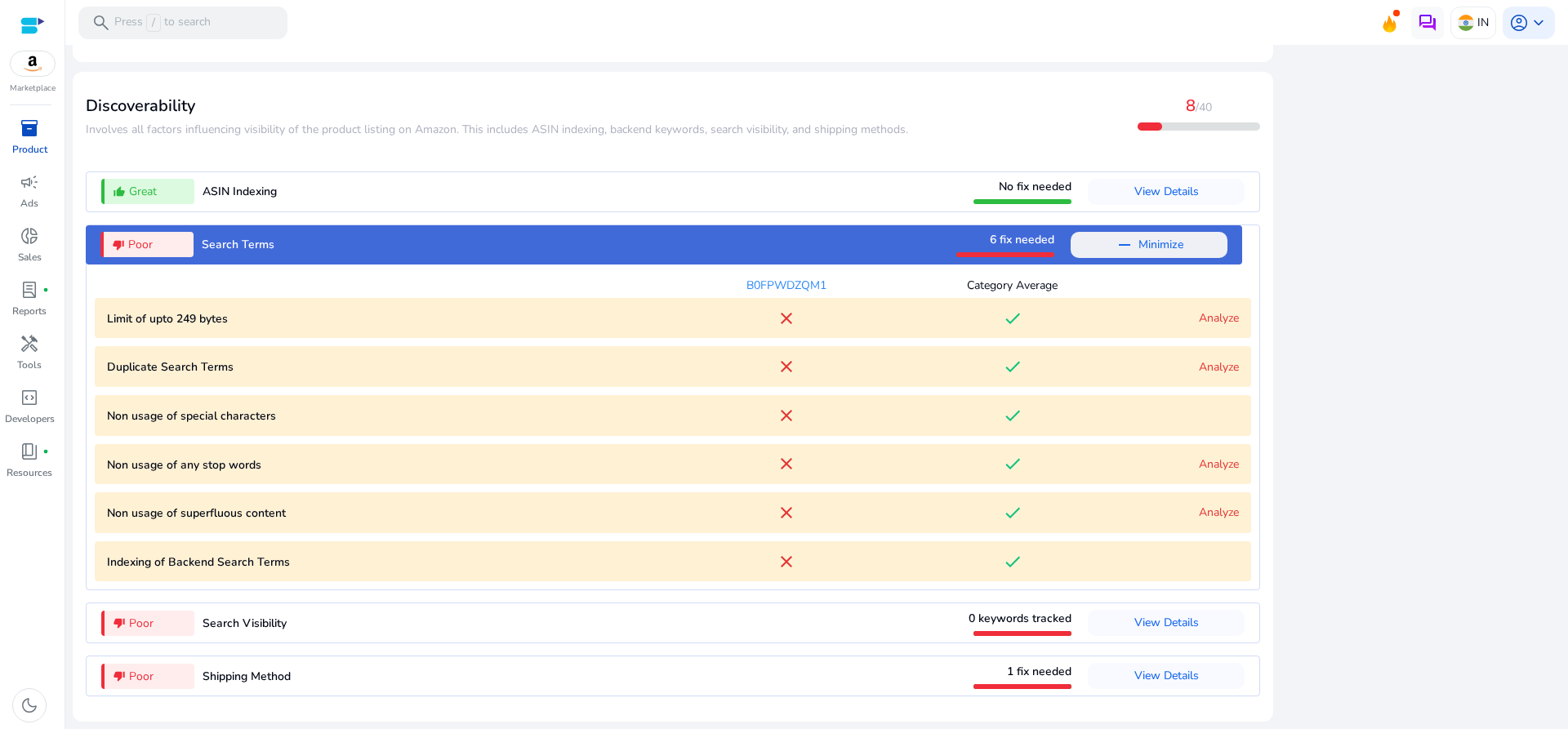
click at [1201, 316] on link "Analyze" at bounding box center [1219, 317] width 40 height 15
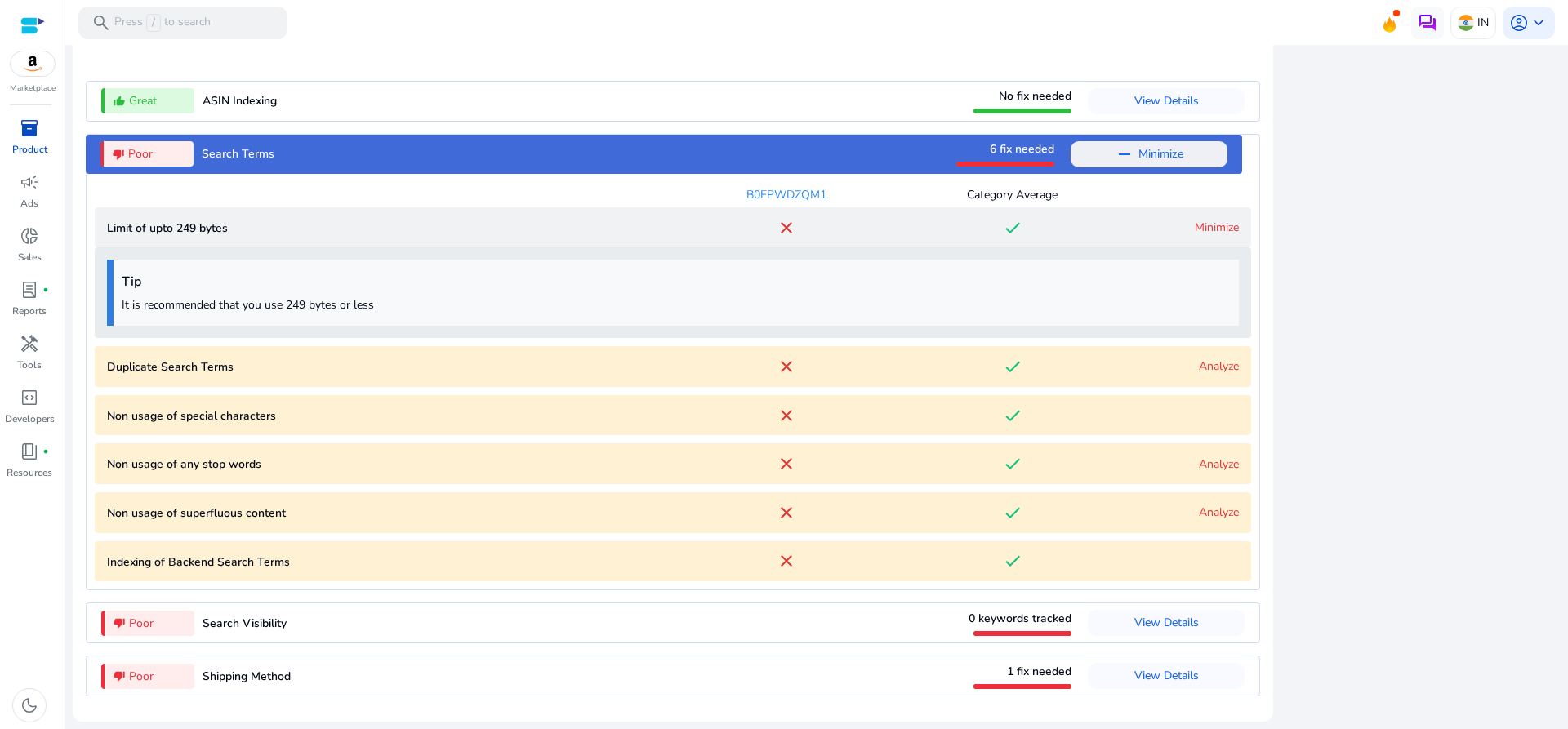
scroll to position [1846, 0]
click at [1198, 236] on bytes "Limit of upto 249 bytes close done Minimize" at bounding box center [673, 227] width 1156 height 40
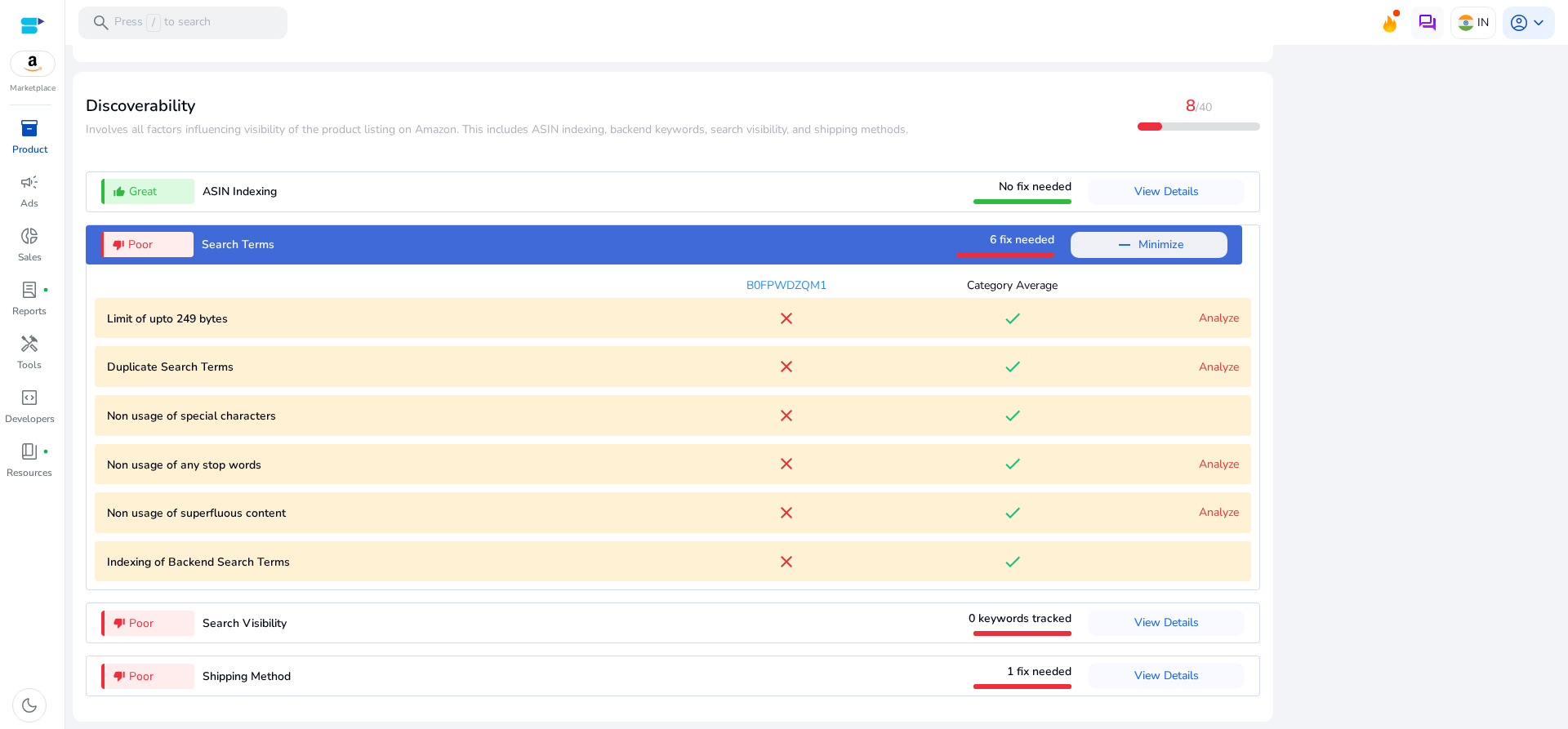
scroll to position [1755, 0]
click at [1201, 463] on link "Analyze" at bounding box center [1219, 464] width 40 height 15
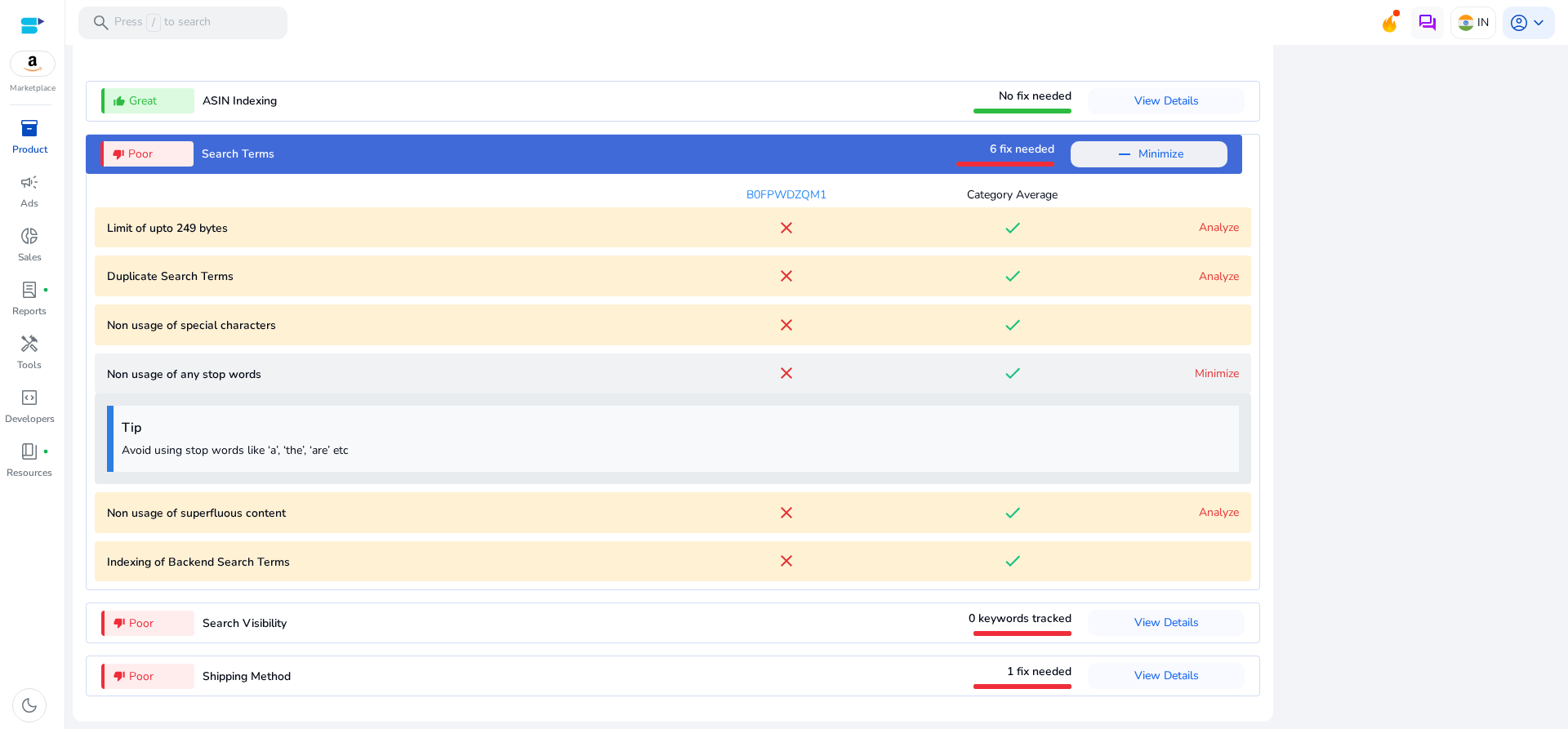
scroll to position [1846, 0]
click at [1196, 372] on link "Minimize" at bounding box center [1217, 373] width 44 height 15
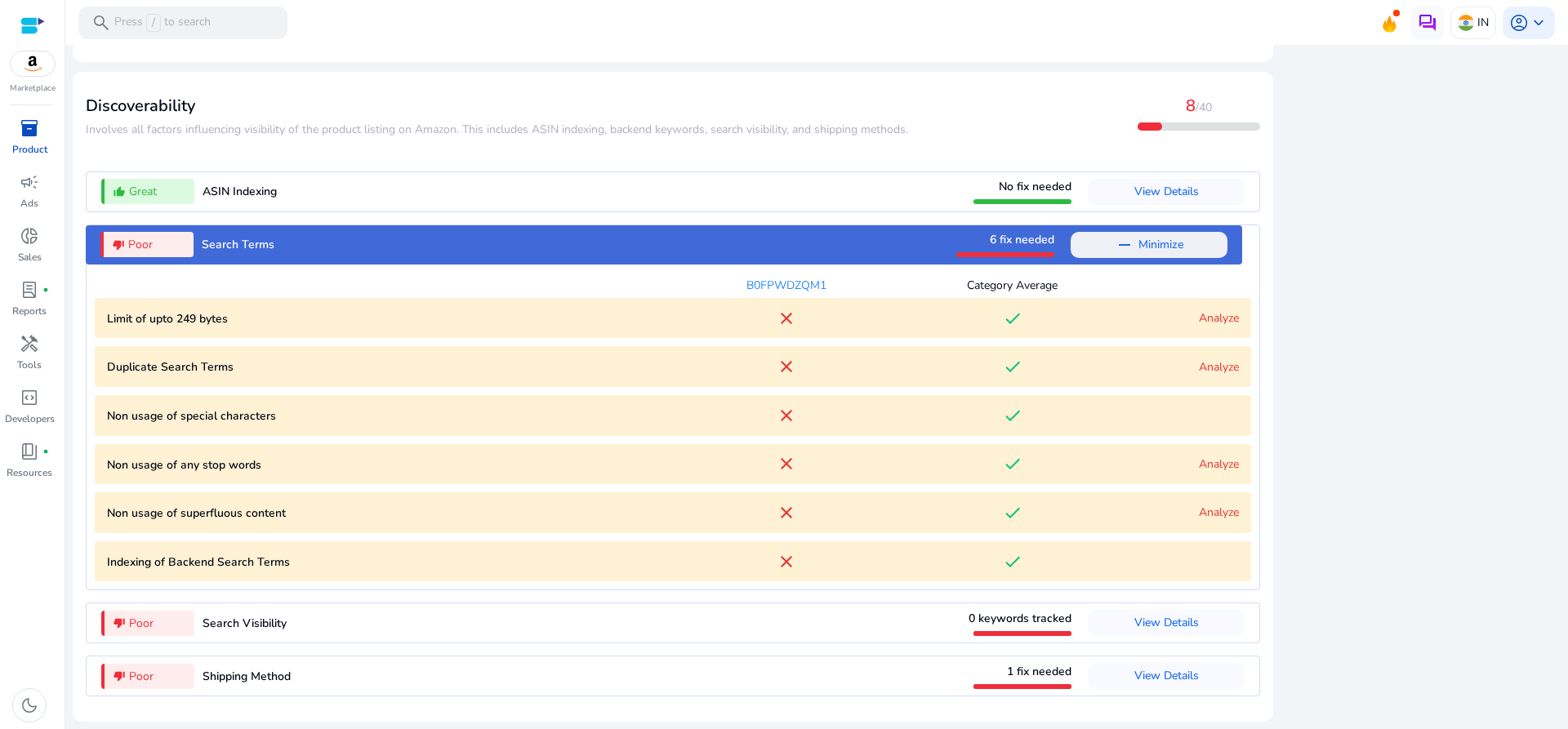
scroll to position [1755, 0]
click at [1206, 505] on div "Analyze" at bounding box center [1182, 512] width 114 height 17
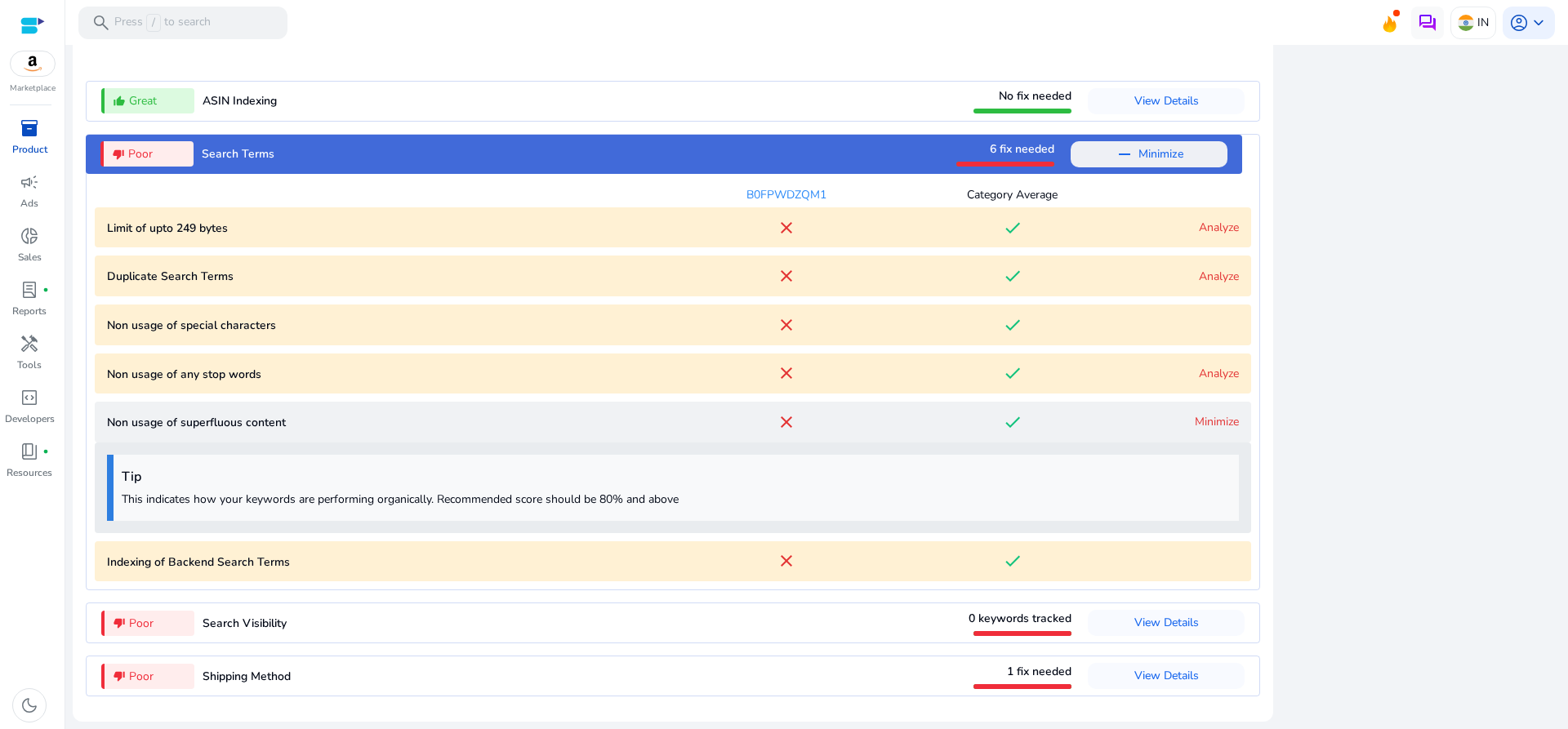
scroll to position [1846, 0]
click at [1201, 416] on link "Minimize" at bounding box center [1217, 422] width 44 height 15
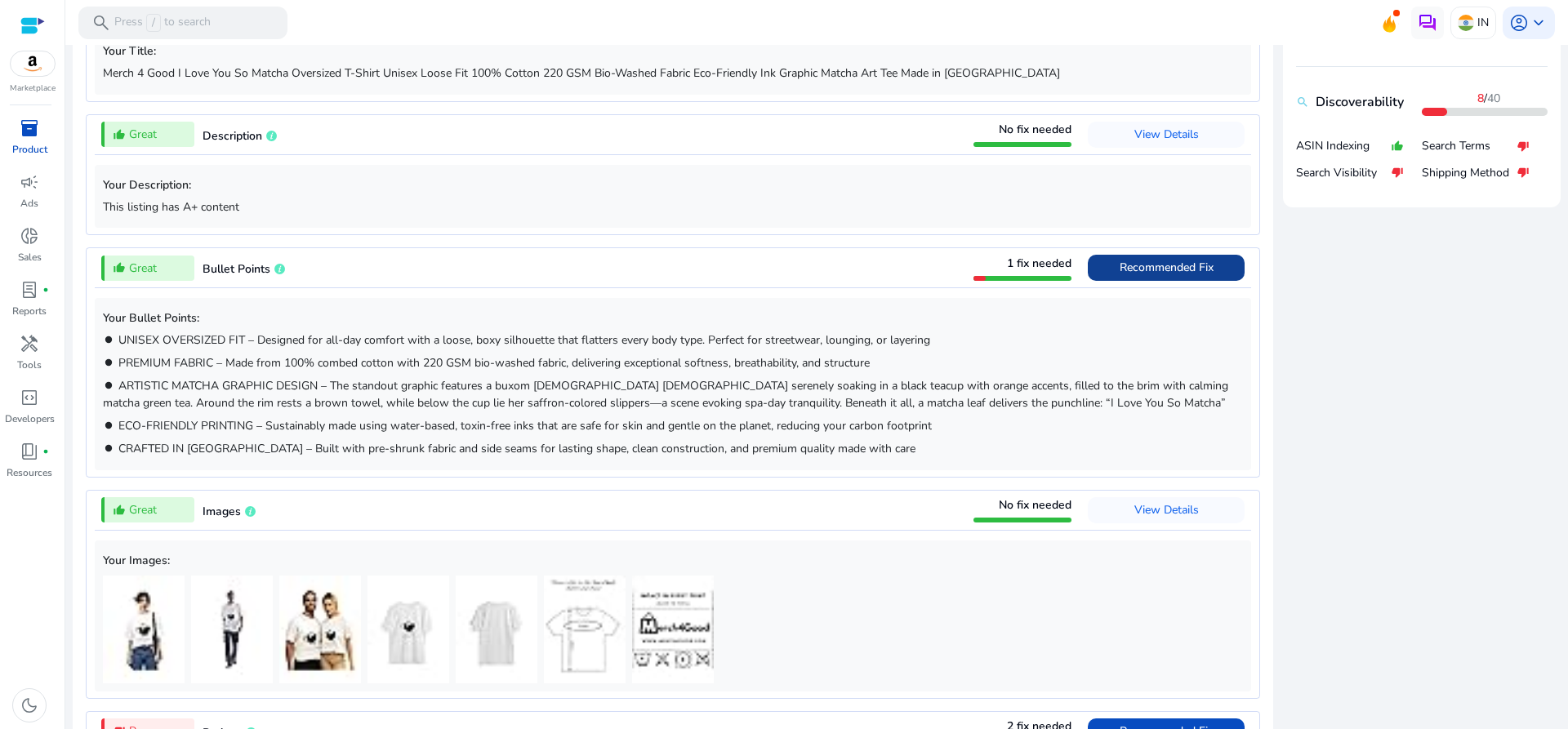
scroll to position [0, 0]
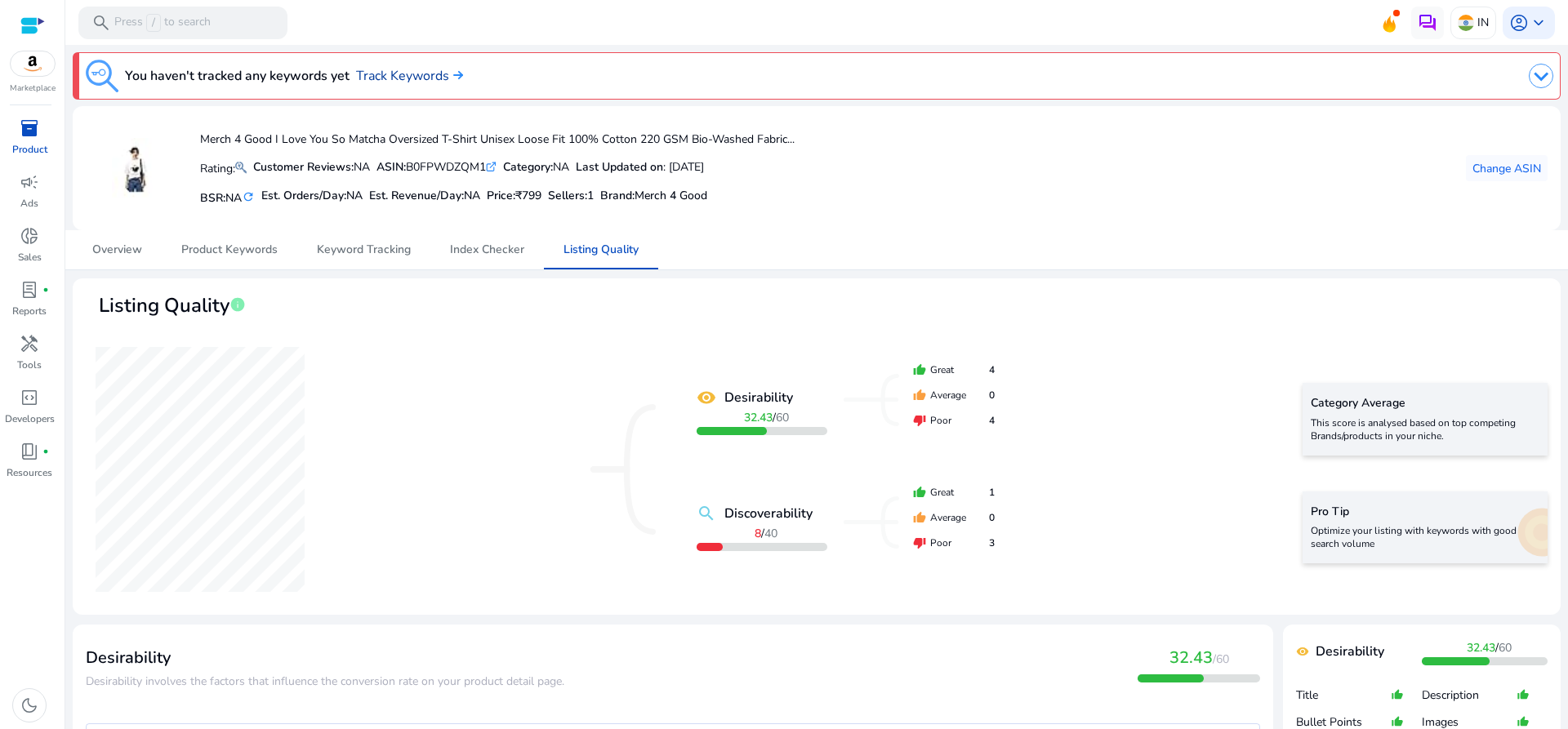
click at [402, 74] on link "Track Keywords" at bounding box center [410, 75] width 107 height 20
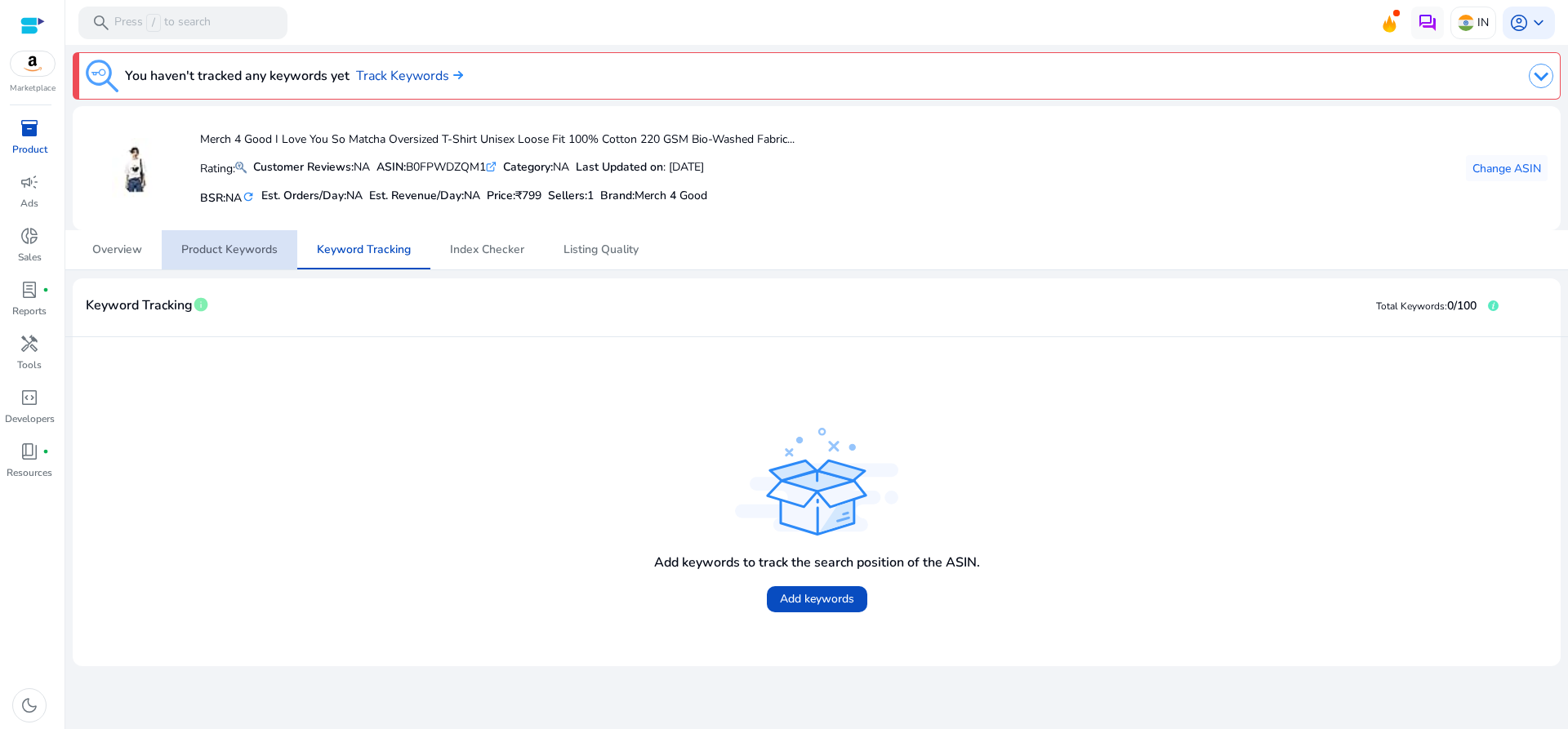
click at [240, 252] on span "Product Keywords" at bounding box center [229, 250] width 96 height 11
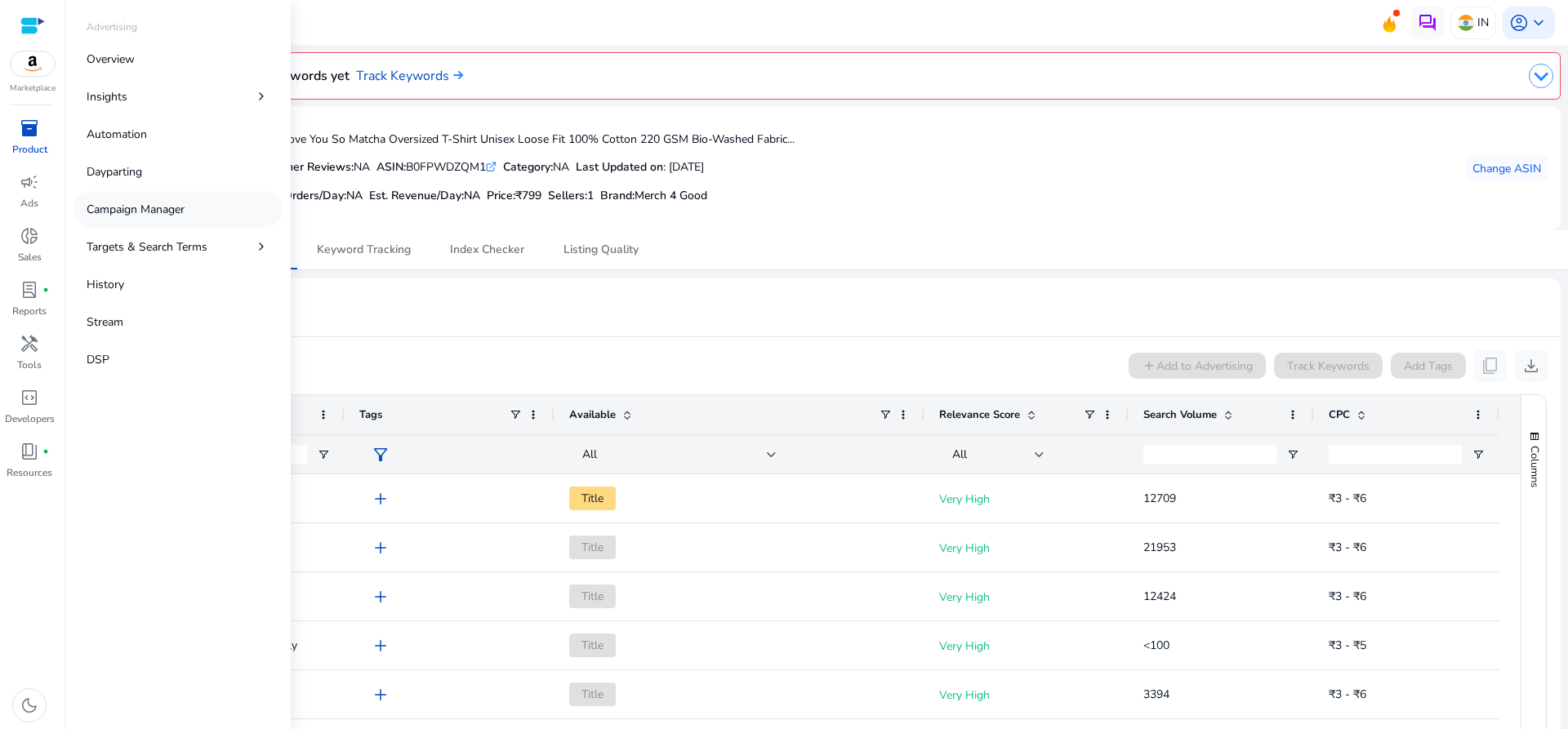
click at [126, 215] on p "Campaign Manager" at bounding box center [136, 209] width 98 height 17
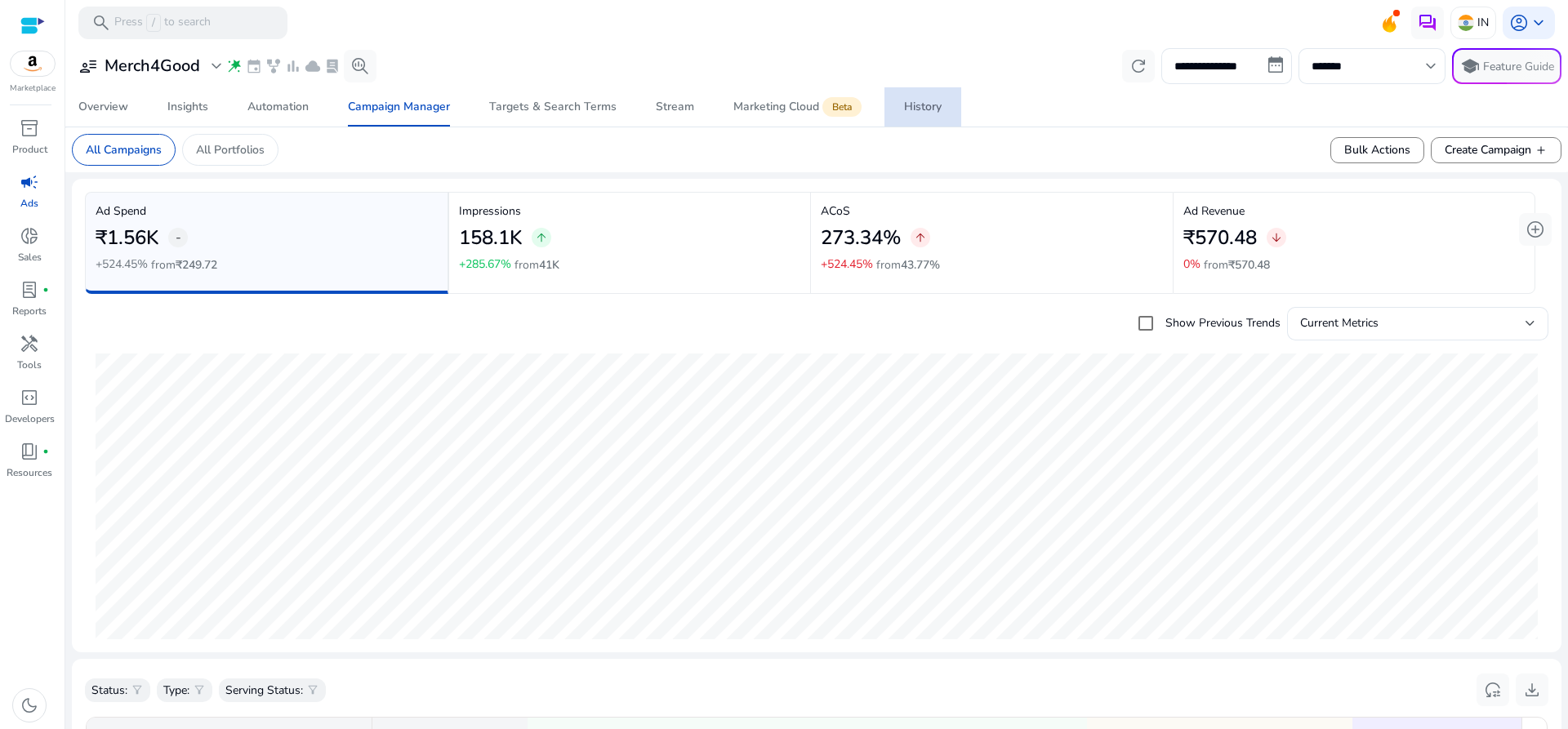
click at [913, 102] on div "History" at bounding box center [923, 107] width 38 height 11
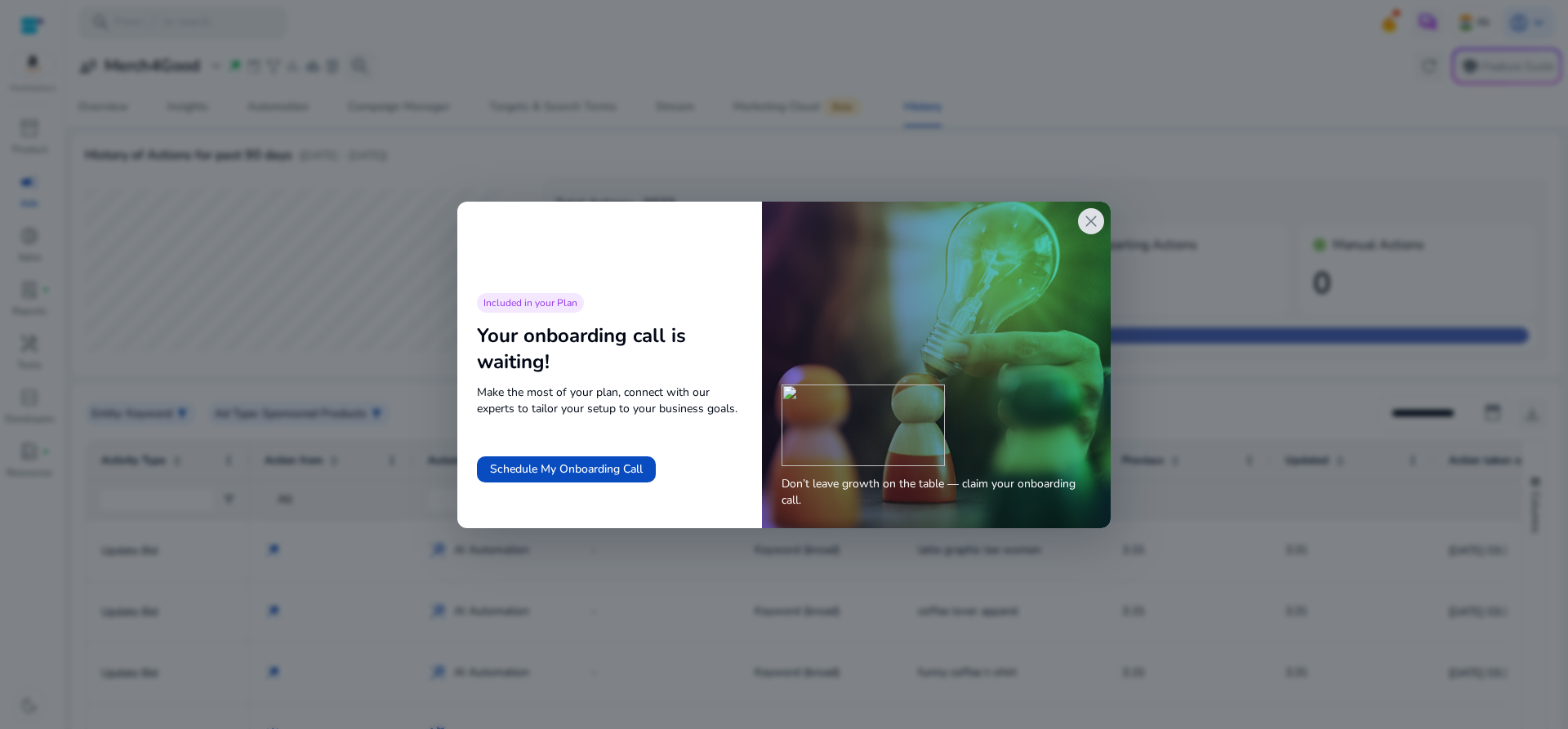
click at [1085, 224] on span "close" at bounding box center [1091, 221] width 20 height 20
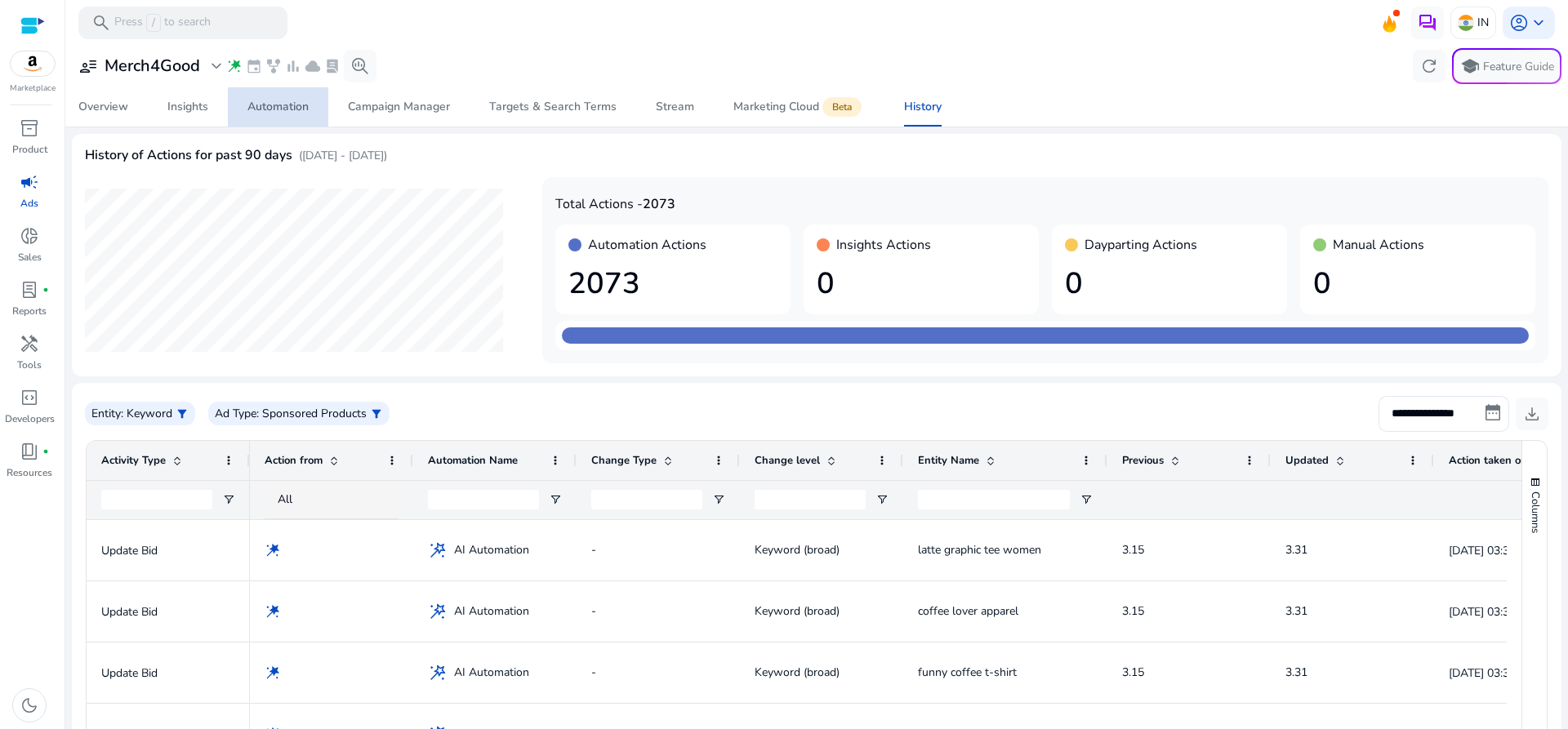
click at [256, 105] on div "Automation" at bounding box center [278, 107] width 61 height 11
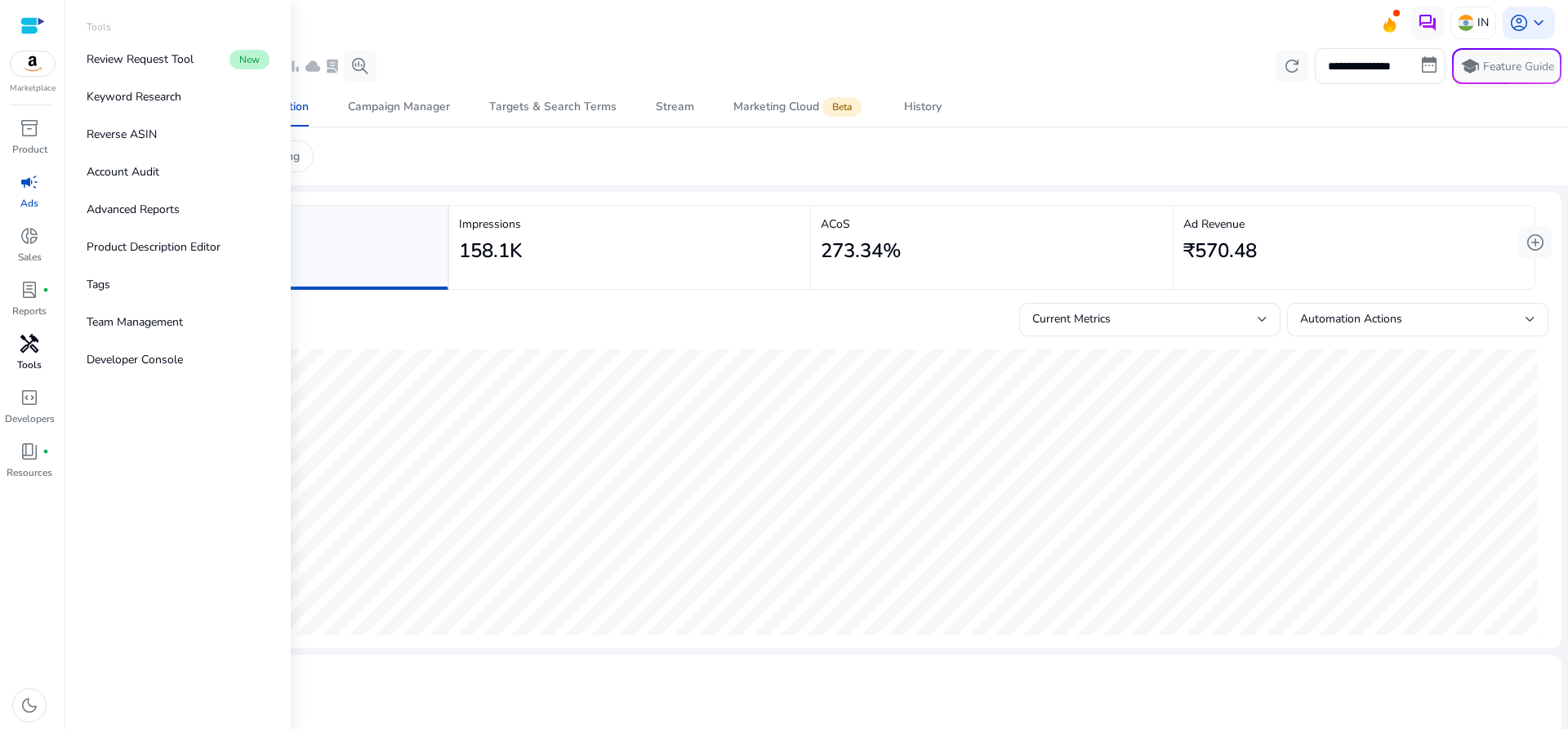
click at [26, 352] on span "handyman" at bounding box center [29, 344] width 20 height 20
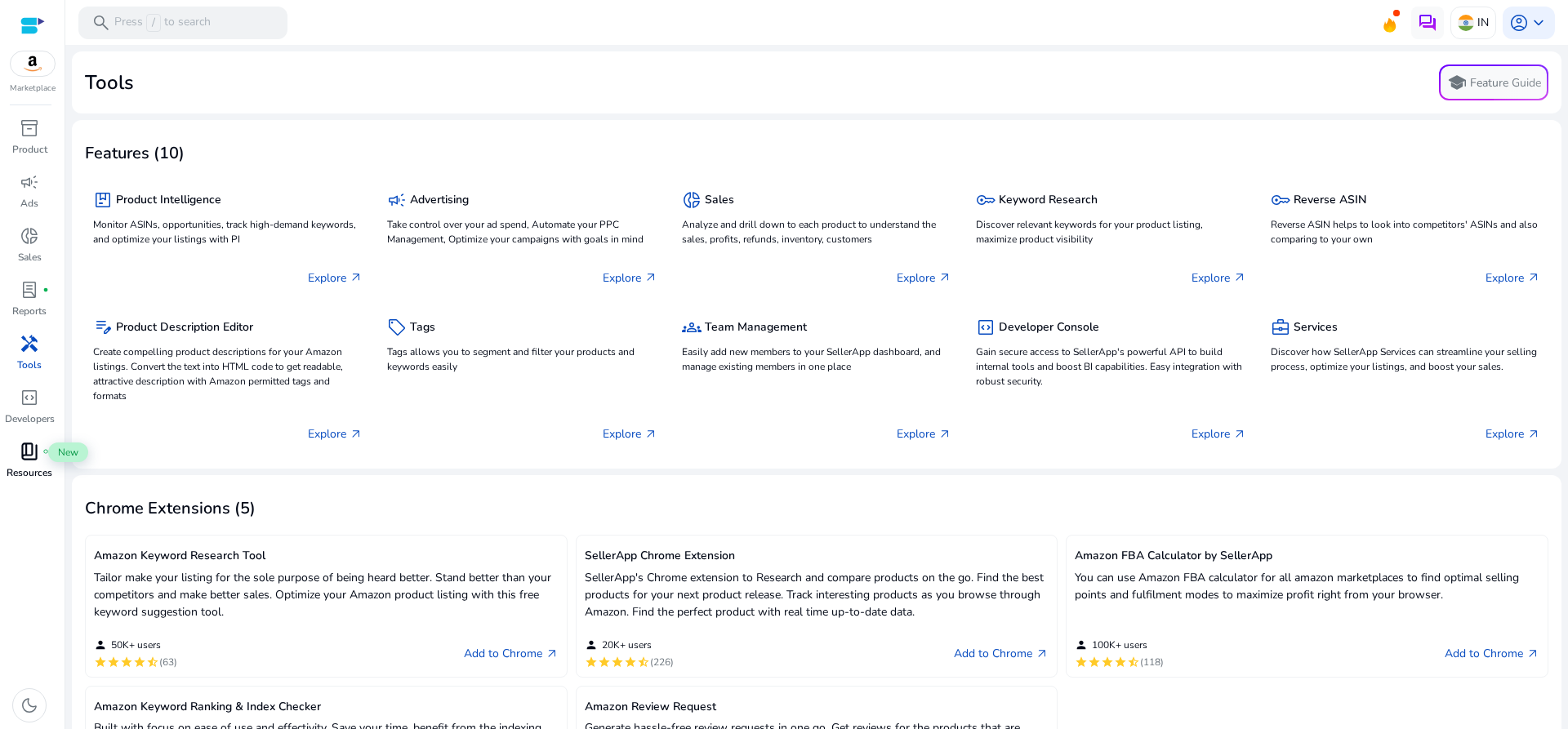
click at [23, 459] on span "book_4" at bounding box center [29, 451] width 20 height 20
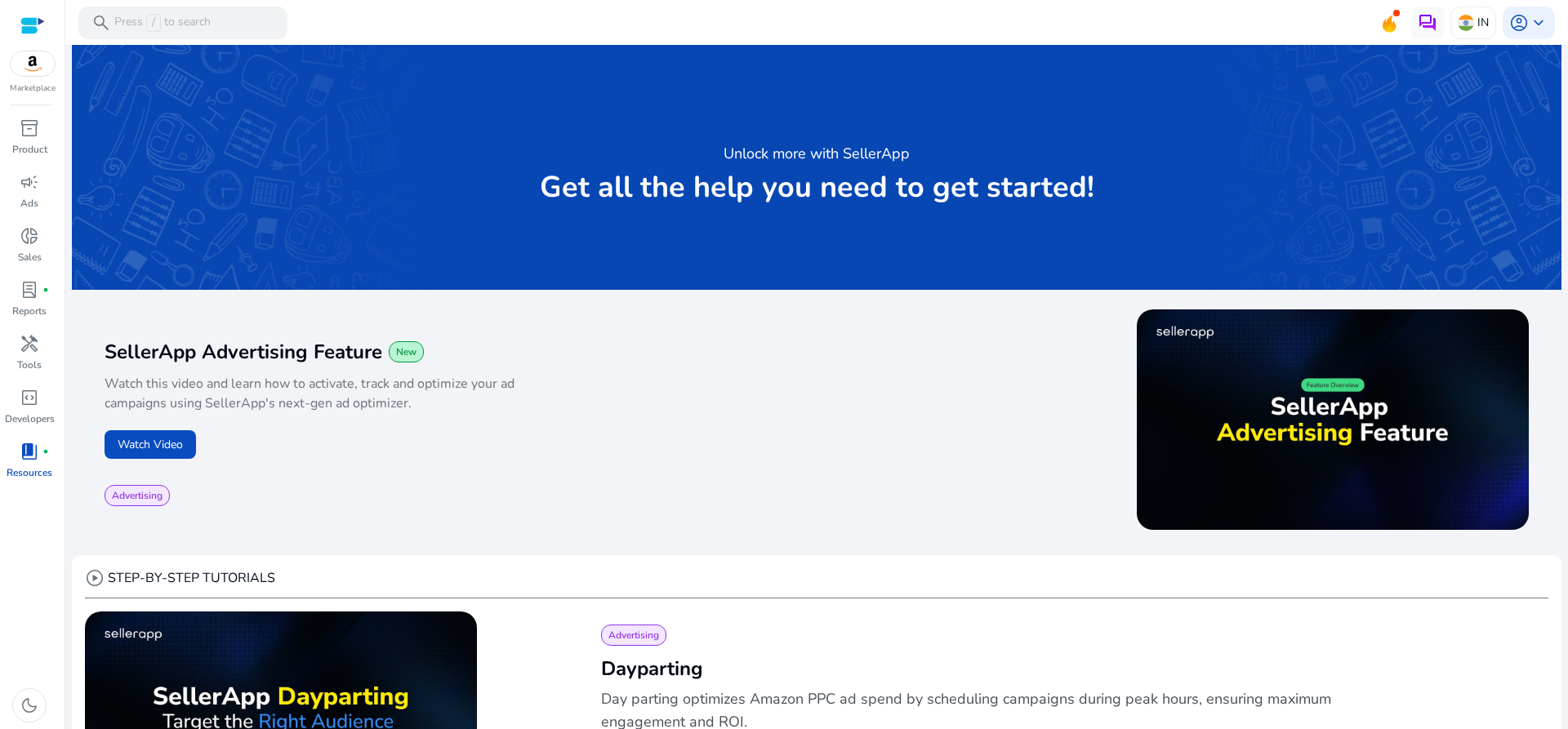
click at [721, 504] on div "Advertising" at bounding box center [461, 495] width 712 height 22
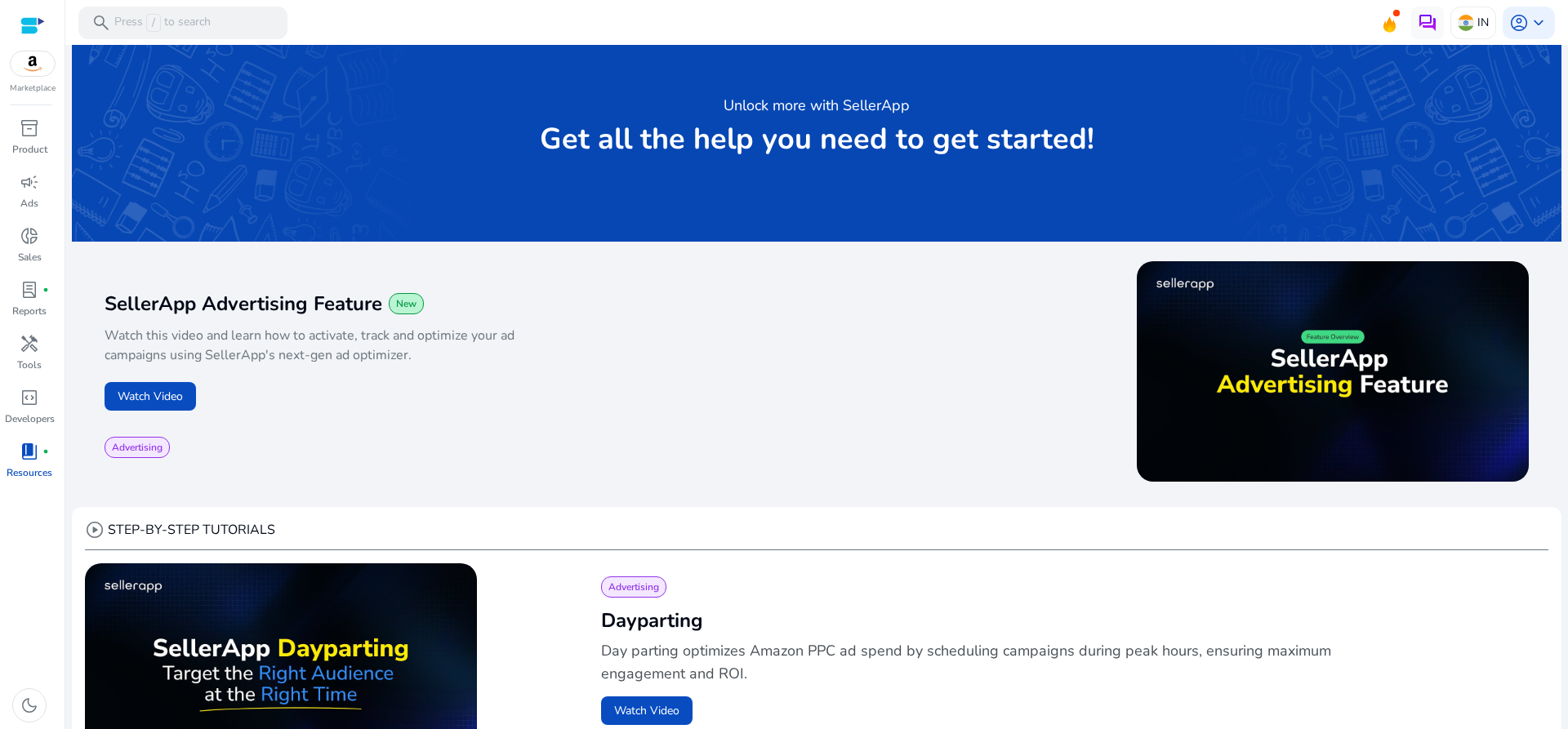
scroll to position [54, 0]
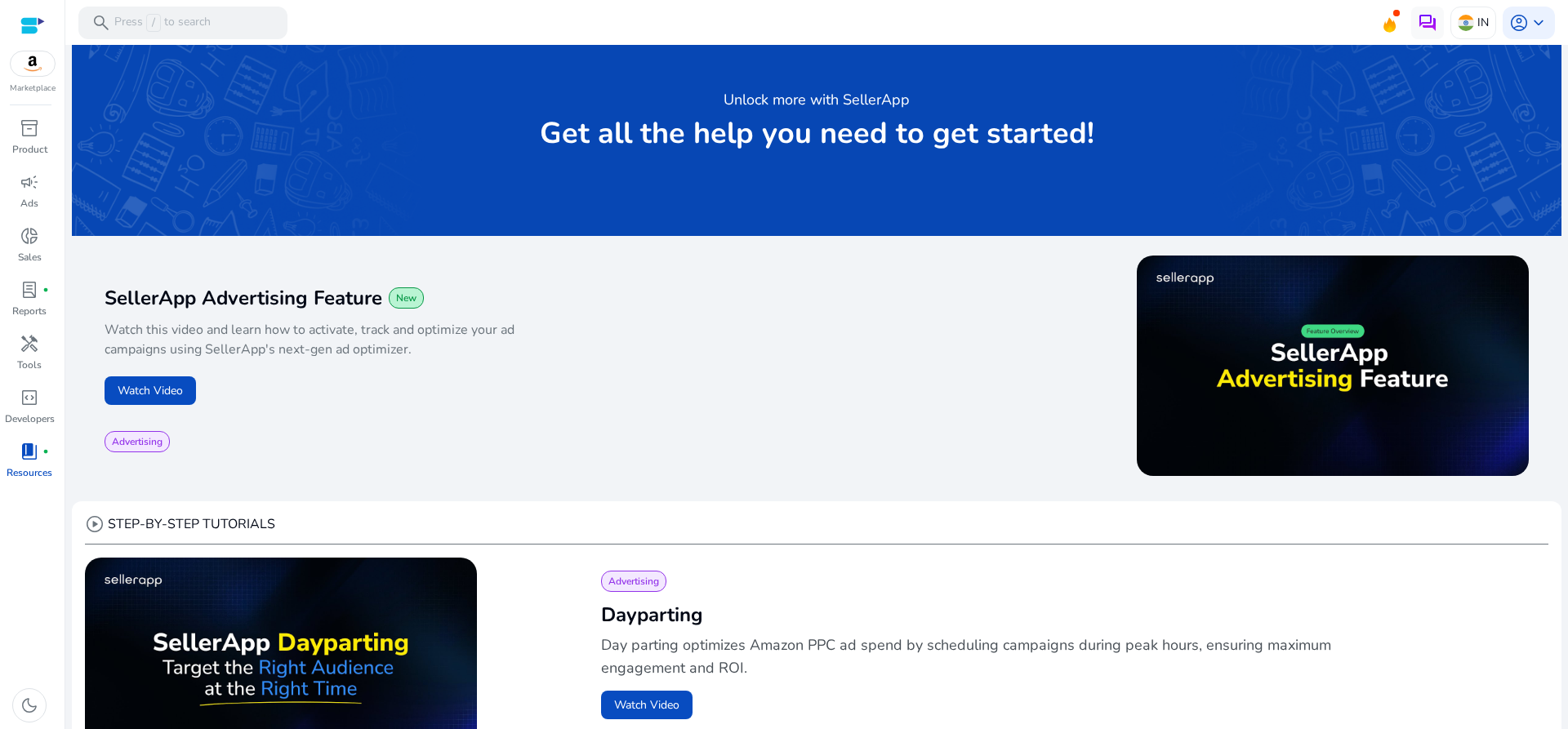
click at [583, 470] on div "SellerApp Advertising Feature New Watch this video and learn how to activate, t…" at bounding box center [461, 368] width 712 height 226
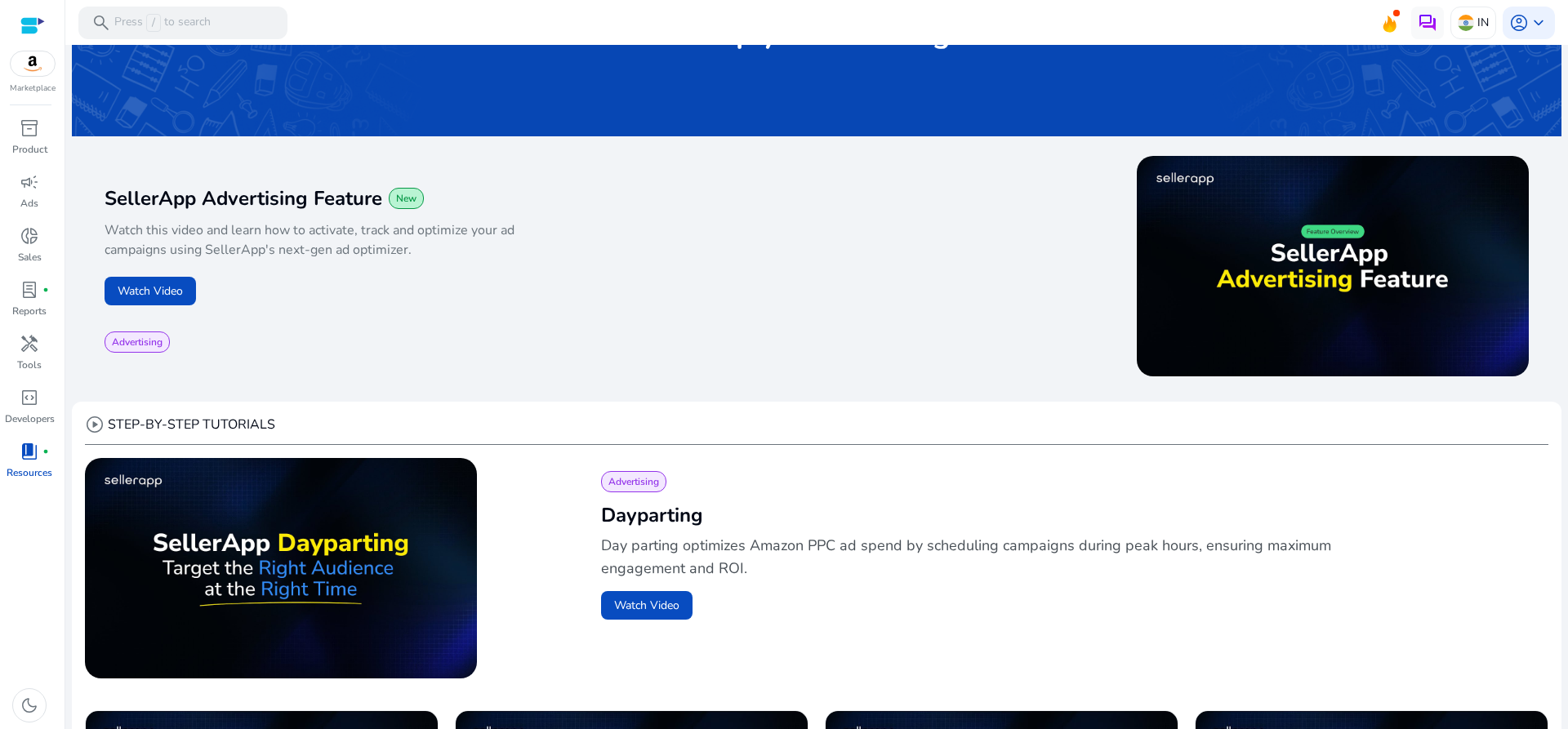
scroll to position [0, 0]
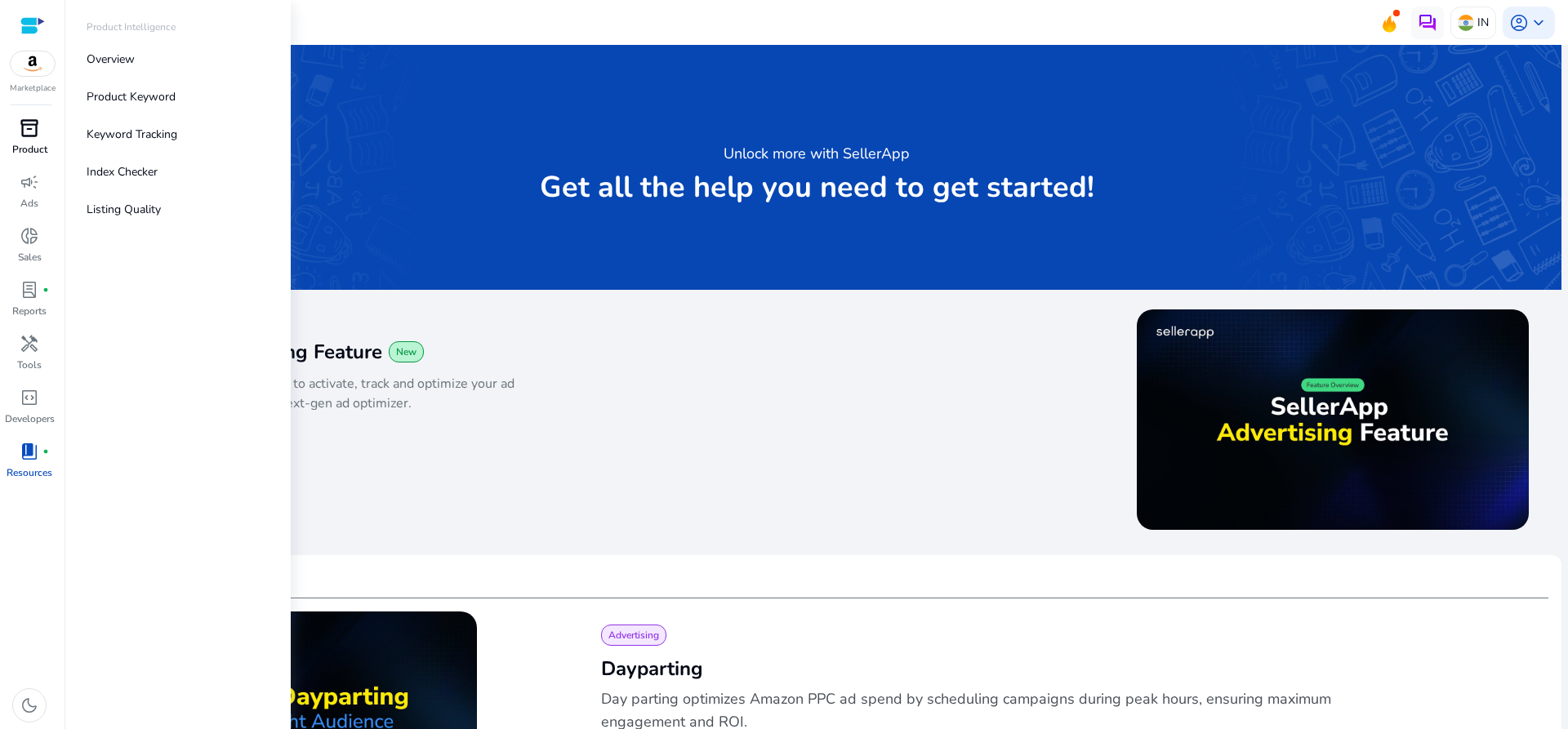
click at [12, 148] on p "Product" at bounding box center [29, 150] width 35 height 15
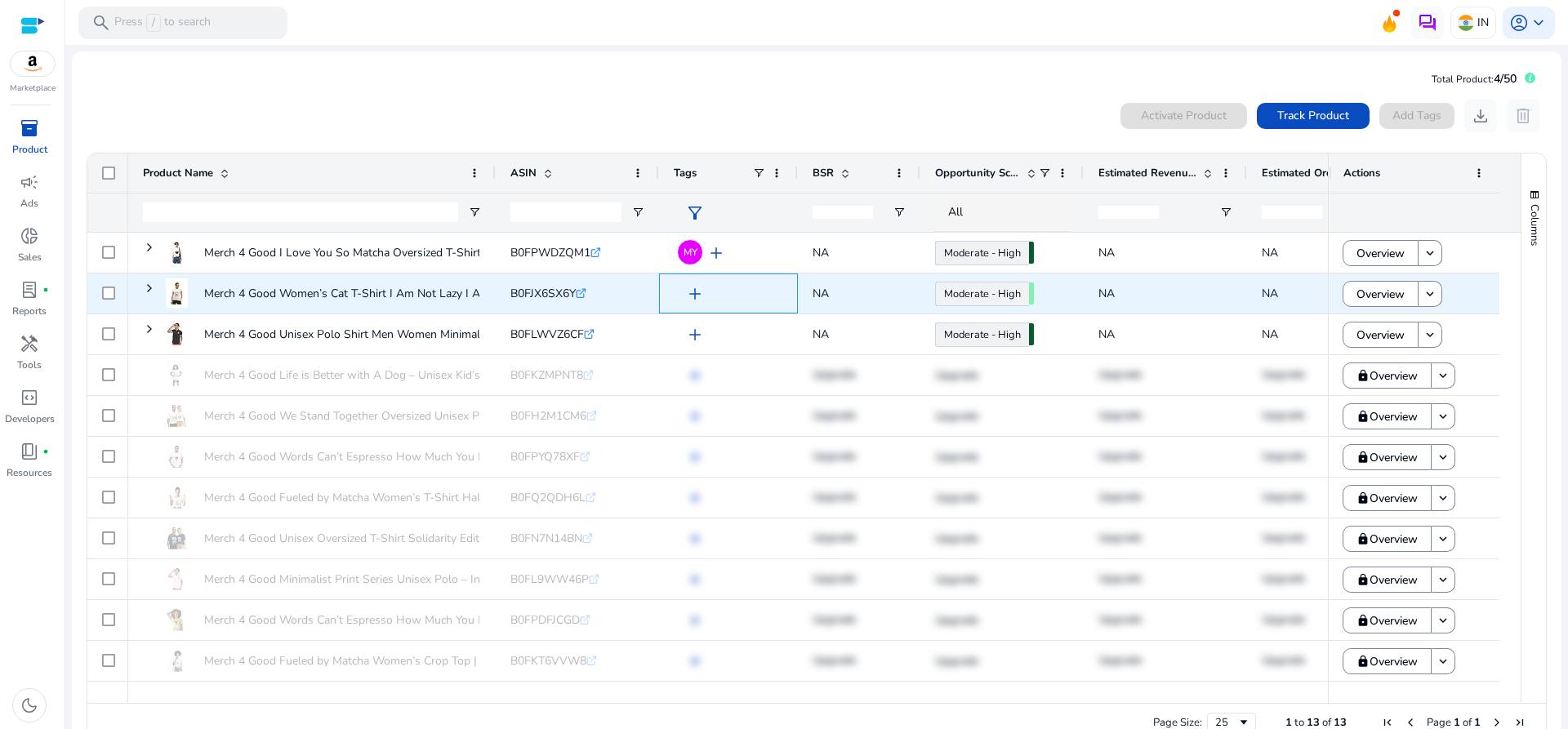
click at [697, 289] on span "add" at bounding box center [694, 294] width 20 height 20
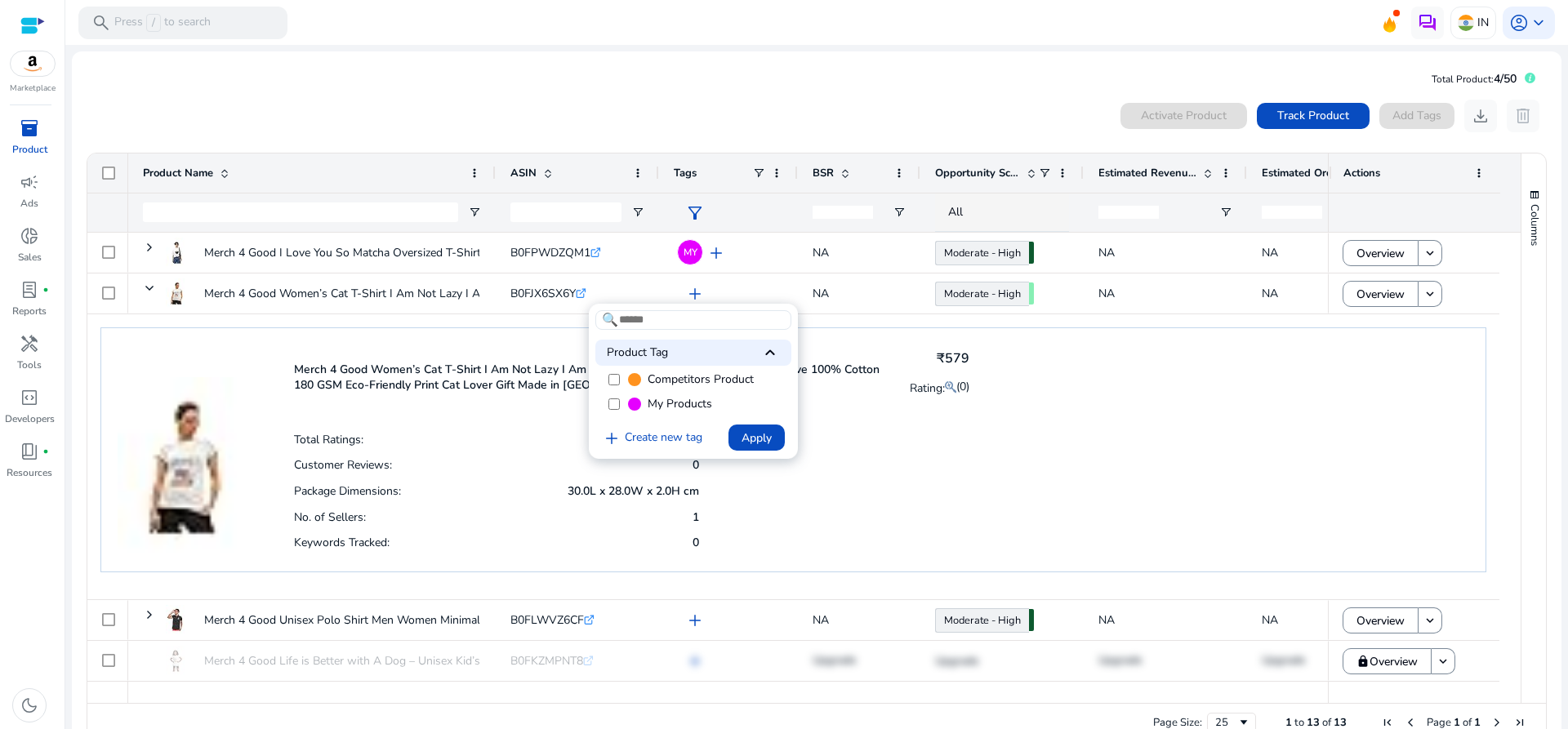
click at [650, 400] on span "My Products" at bounding box center [680, 404] width 64 height 16
click at [749, 439] on span "Apply" at bounding box center [756, 438] width 30 height 17
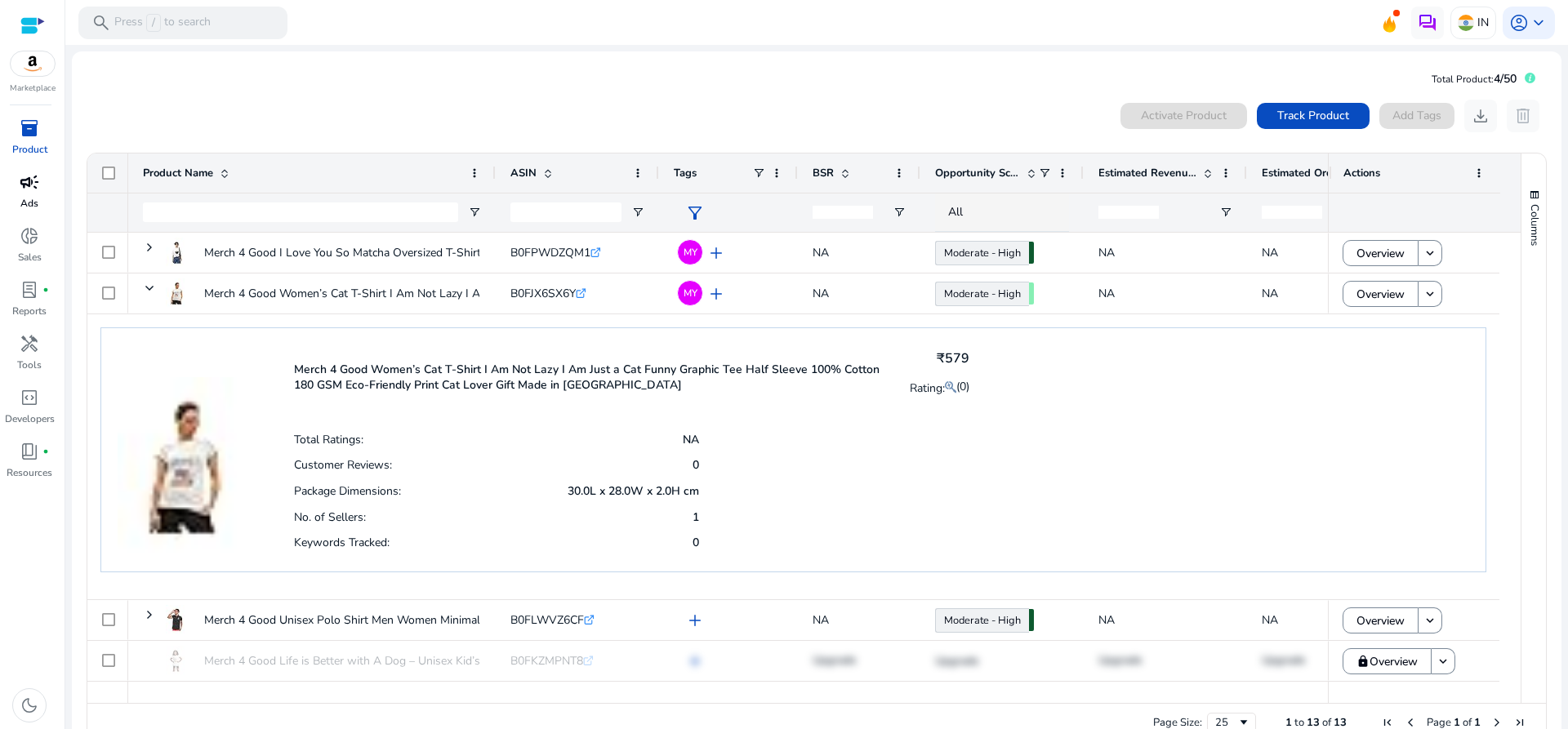
click at [24, 200] on p "Ads" at bounding box center [29, 203] width 18 height 15
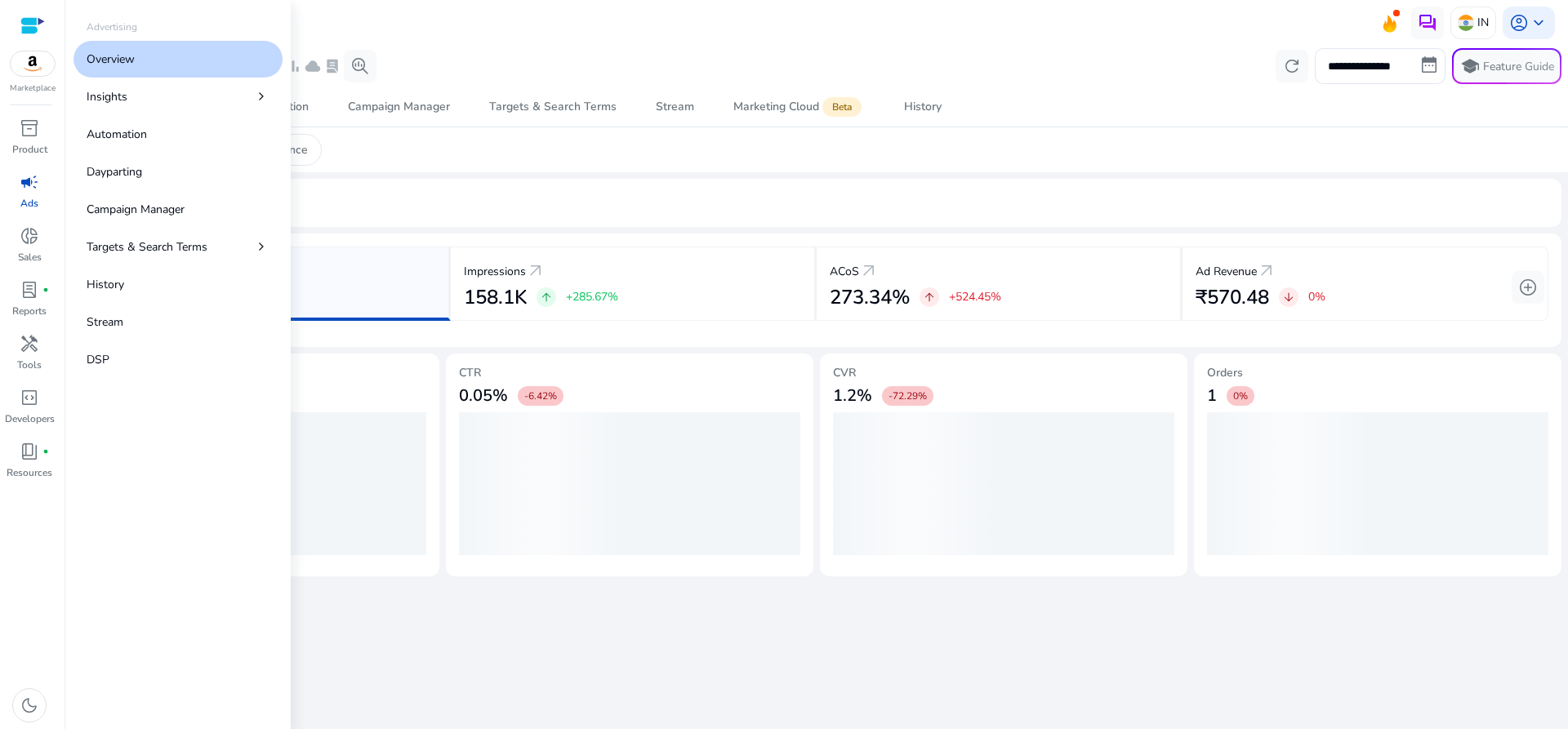
click at [124, 64] on p "Overview" at bounding box center [110, 59] width 48 height 17
